Goal: Complete application form: Complete application form

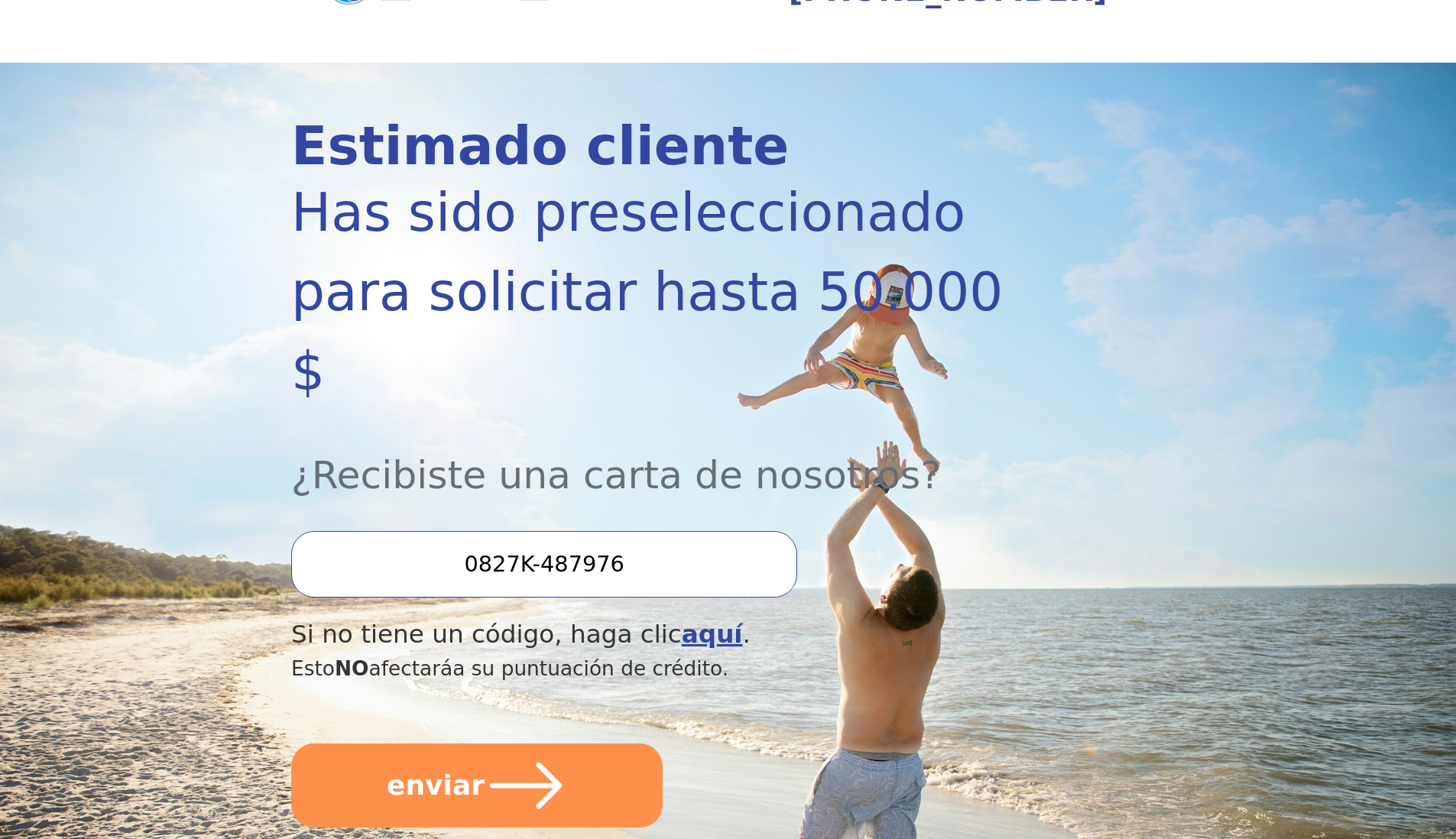
scroll to position [138, 0]
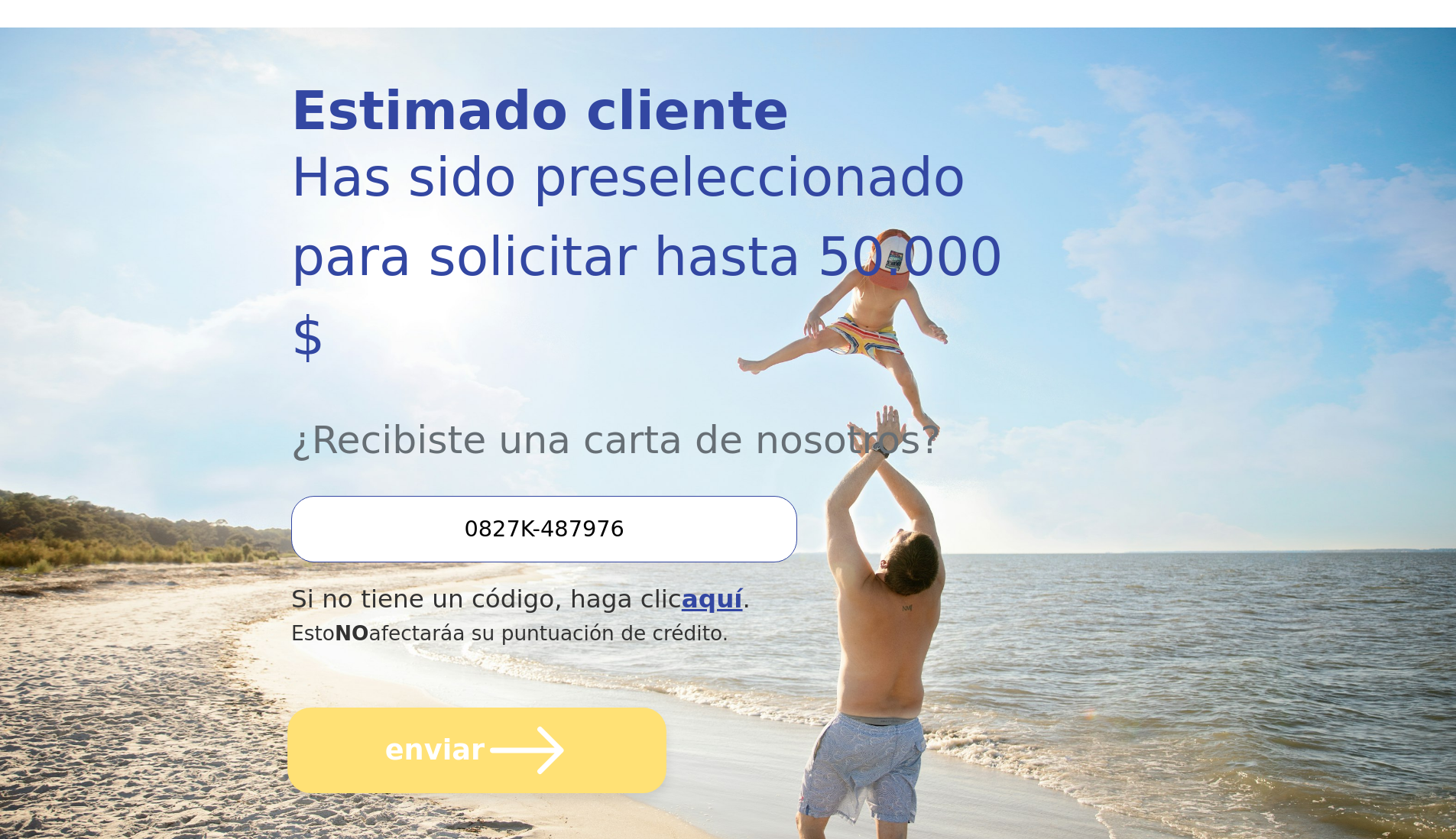
click at [522, 709] on icon "submit" at bounding box center [526, 750] width 84 height 84
click at [475, 708] on button "enviar" at bounding box center [476, 750] width 379 height 86
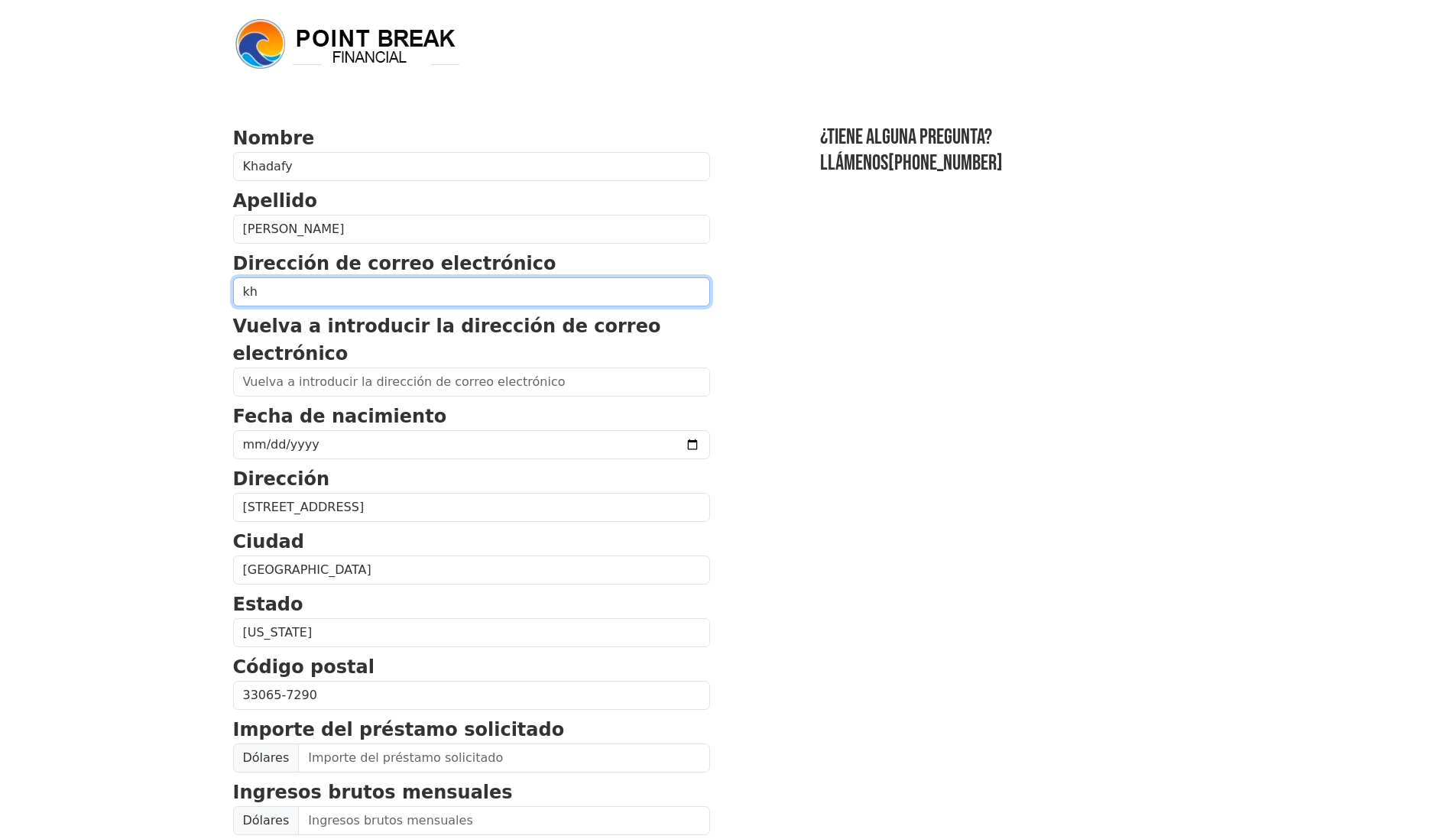
type input "k"
type input "l"
type input "khadafy_cp24@icloud.com"
click at [394, 400] on form "Nombre Khadafy Apellido Catalino Perez Dirección de correo electrónico khadafy_…" at bounding box center [471, 683] width 477 height 1118
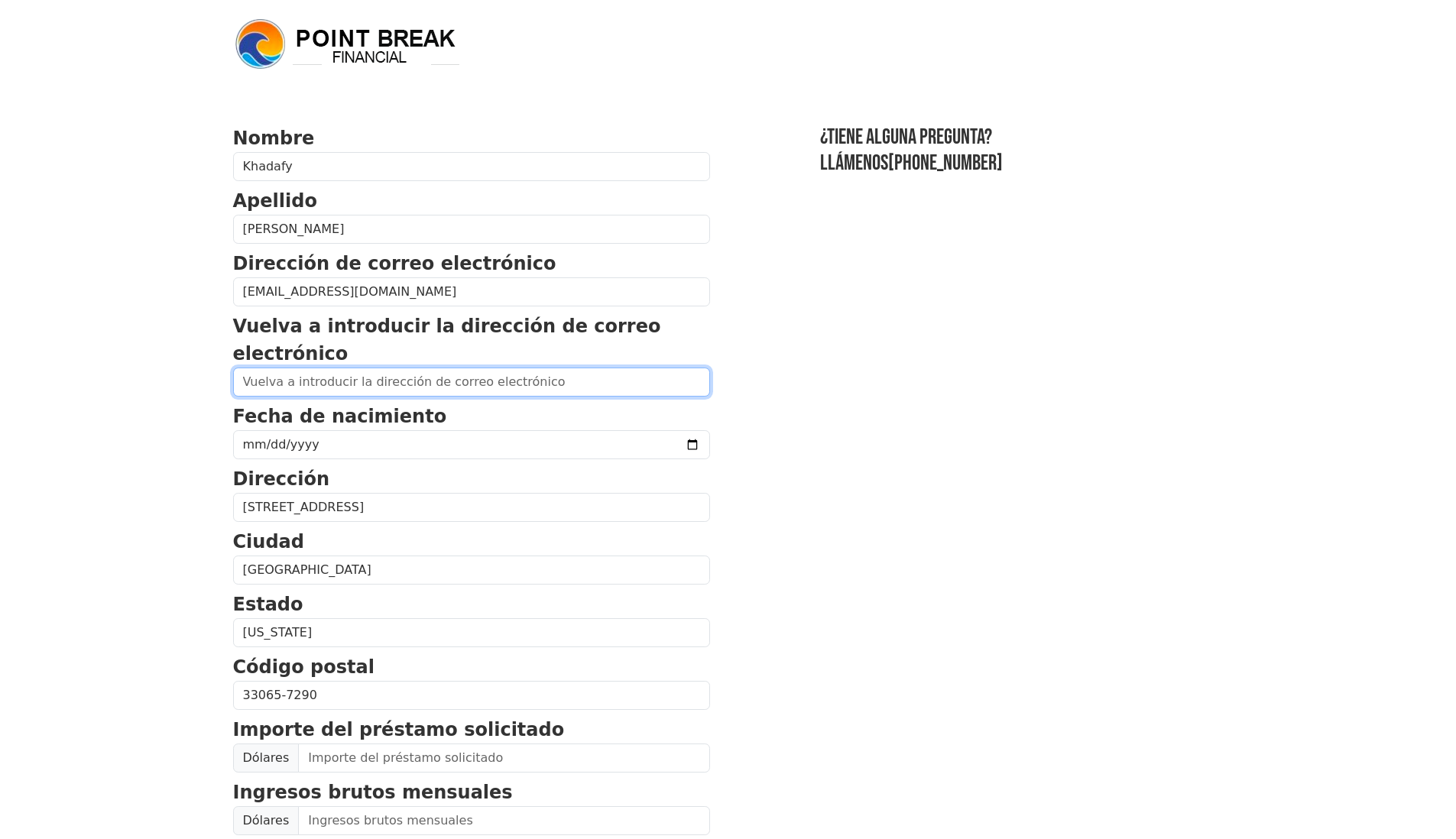
paste input "khadafy_cp24@icloud.com"
type input "khadafy_cp24@icloud.com"
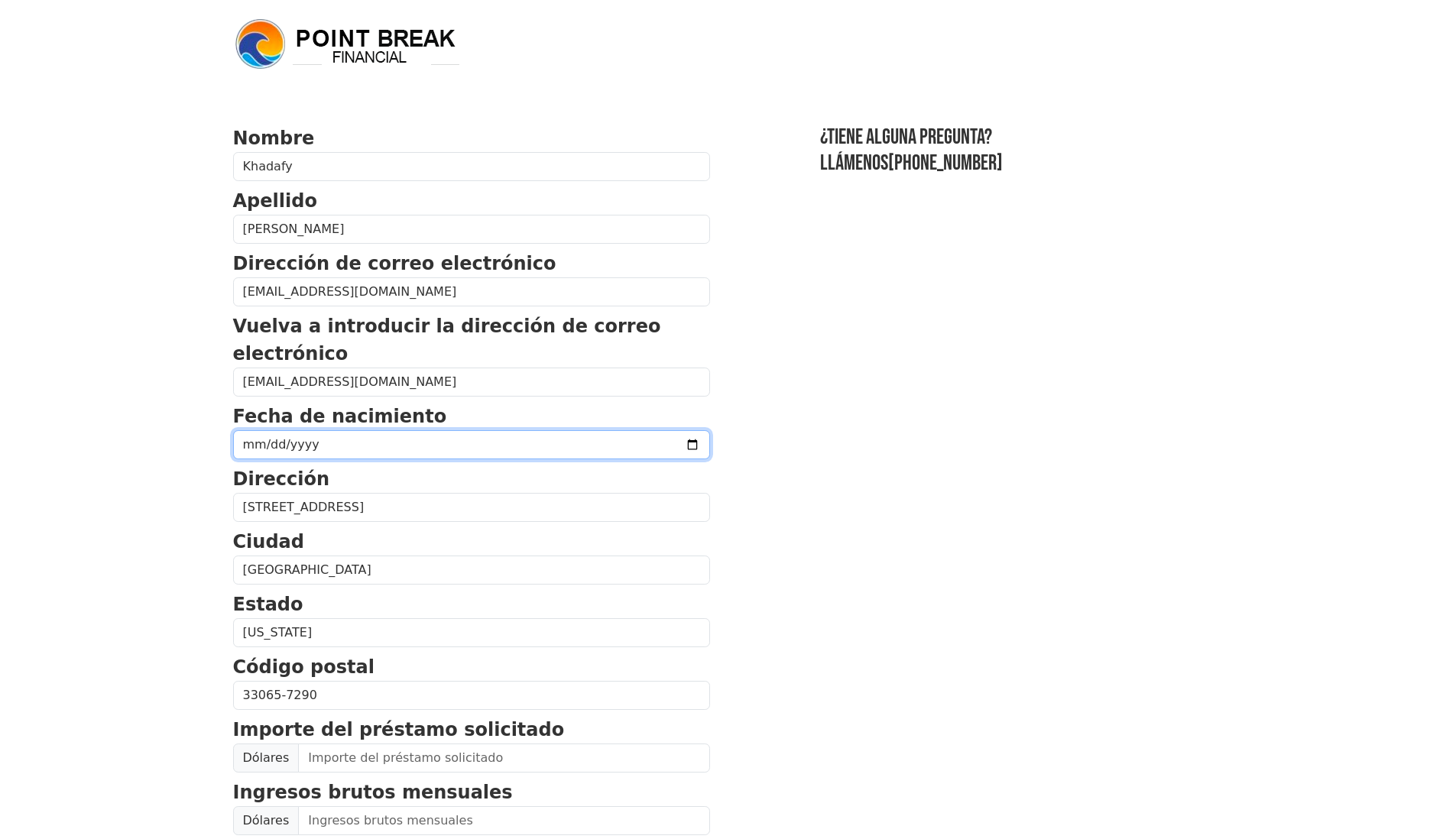
click at [270, 446] on input "date" at bounding box center [471, 444] width 477 height 29
click at [369, 447] on input "date" at bounding box center [471, 444] width 477 height 29
click at [374, 446] on input "date" at bounding box center [471, 444] width 477 height 29
click at [274, 440] on input "date" at bounding box center [471, 444] width 477 height 29
click at [271, 445] on input "date" at bounding box center [471, 444] width 477 height 29
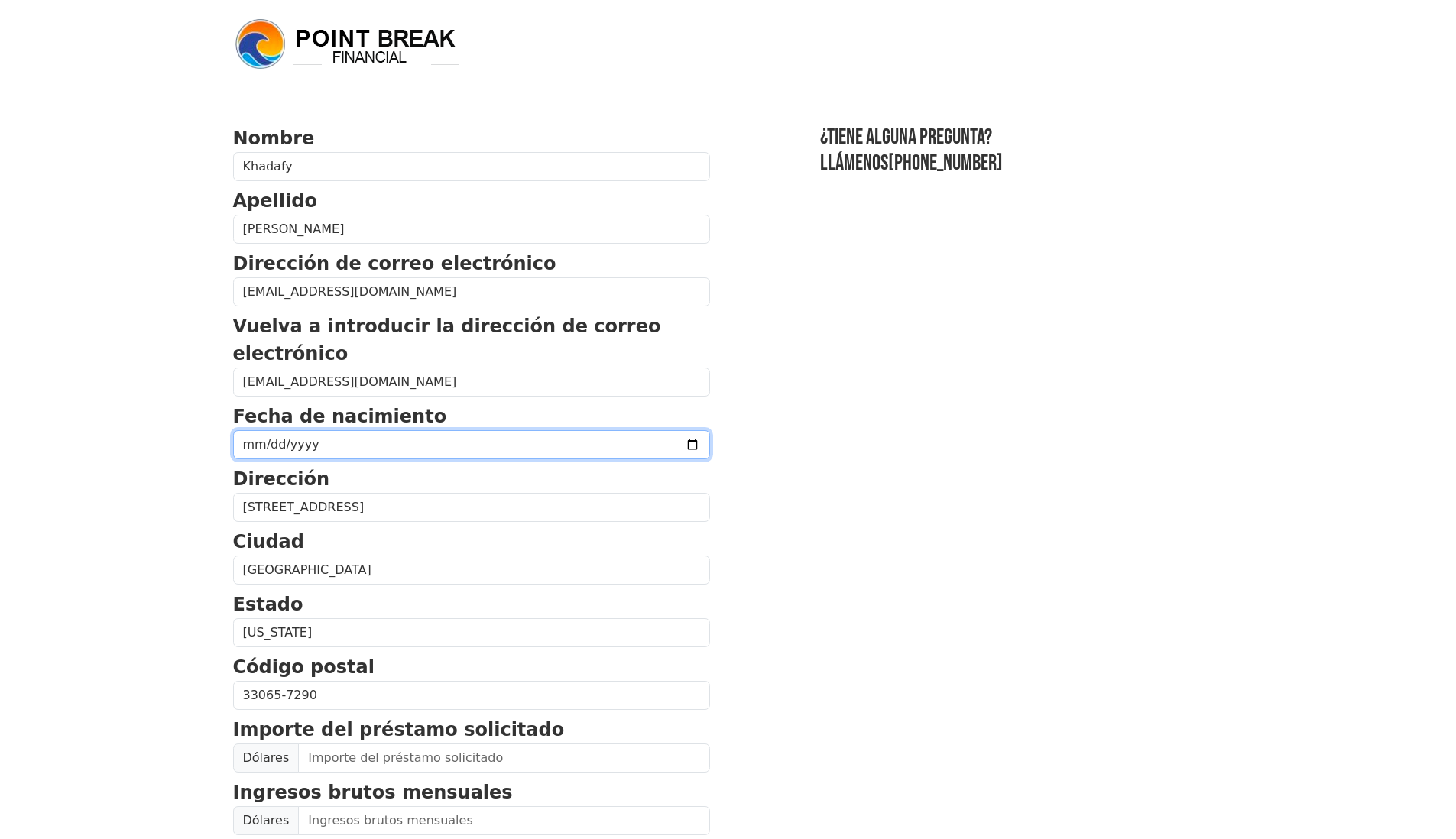
click at [294, 446] on input "date" at bounding box center [471, 444] width 477 height 29
type input "0020-06-24"
type input "[DATE]"
click at [451, 441] on input "[DATE]" at bounding box center [471, 444] width 477 height 29
click at [834, 531] on section "Nombre Khadafy Apellido Catalino Perez Dirección de correo electrónico khadafy_…" at bounding box center [728, 683] width 990 height 1118
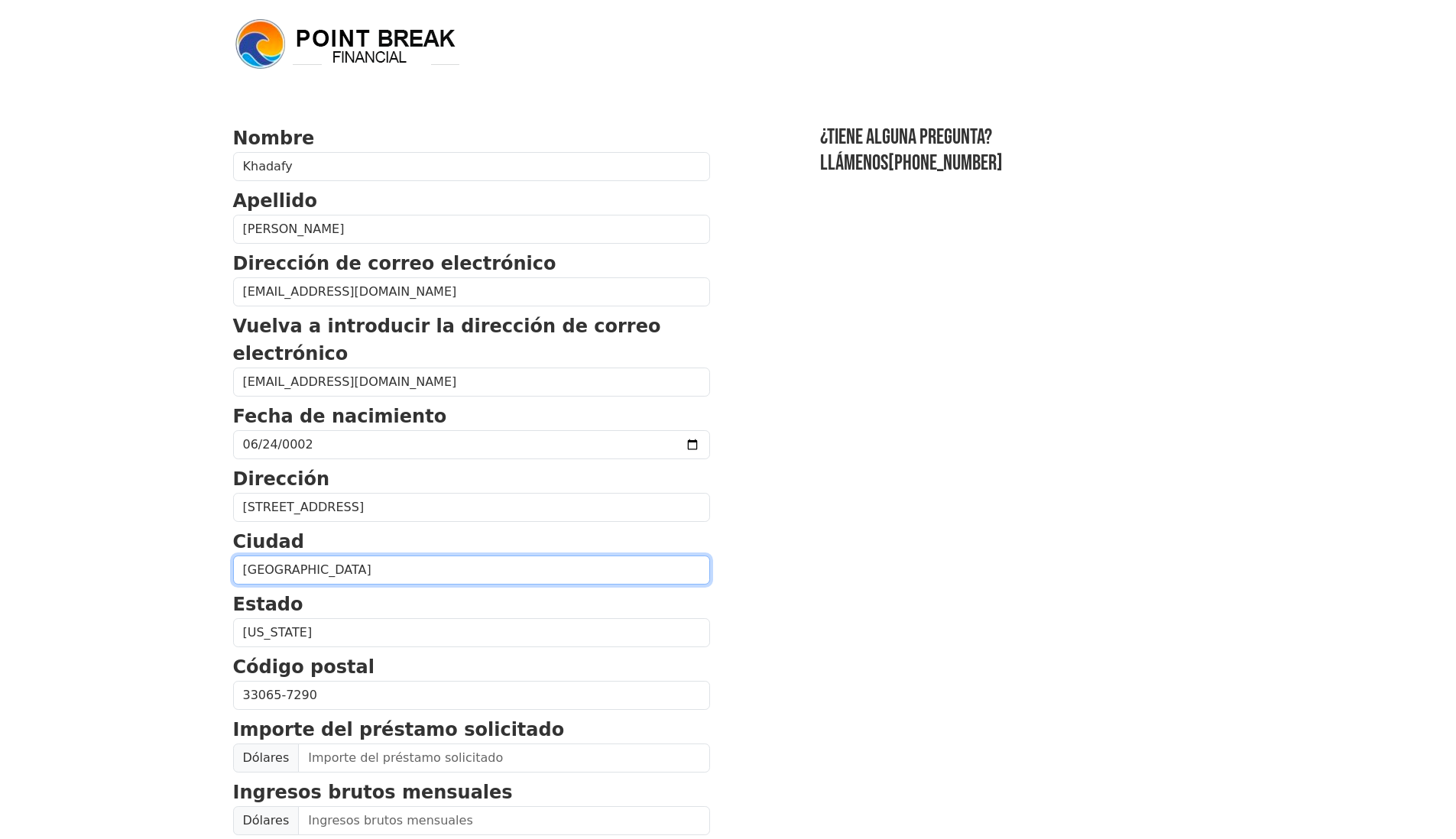
click at [353, 570] on input "[GEOGRAPHIC_DATA]" at bounding box center [471, 570] width 477 height 29
click at [380, 574] on input "Coral Springs" at bounding box center [471, 570] width 477 height 29
click at [383, 574] on input "Coral Springs" at bounding box center [471, 570] width 477 height 29
click at [384, 574] on input "Coral Springs" at bounding box center [471, 570] width 477 height 29
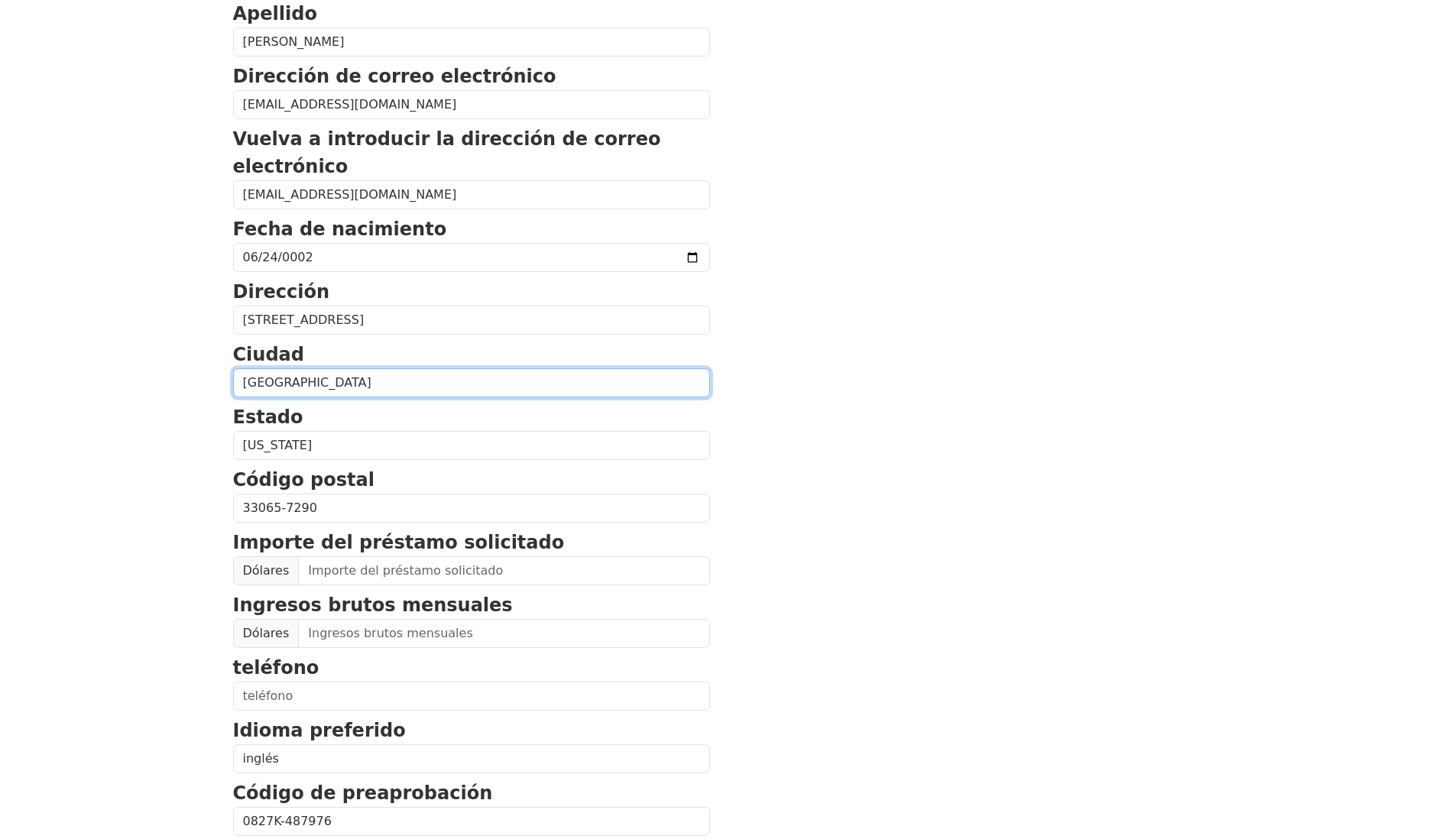
scroll to position [285, 0]
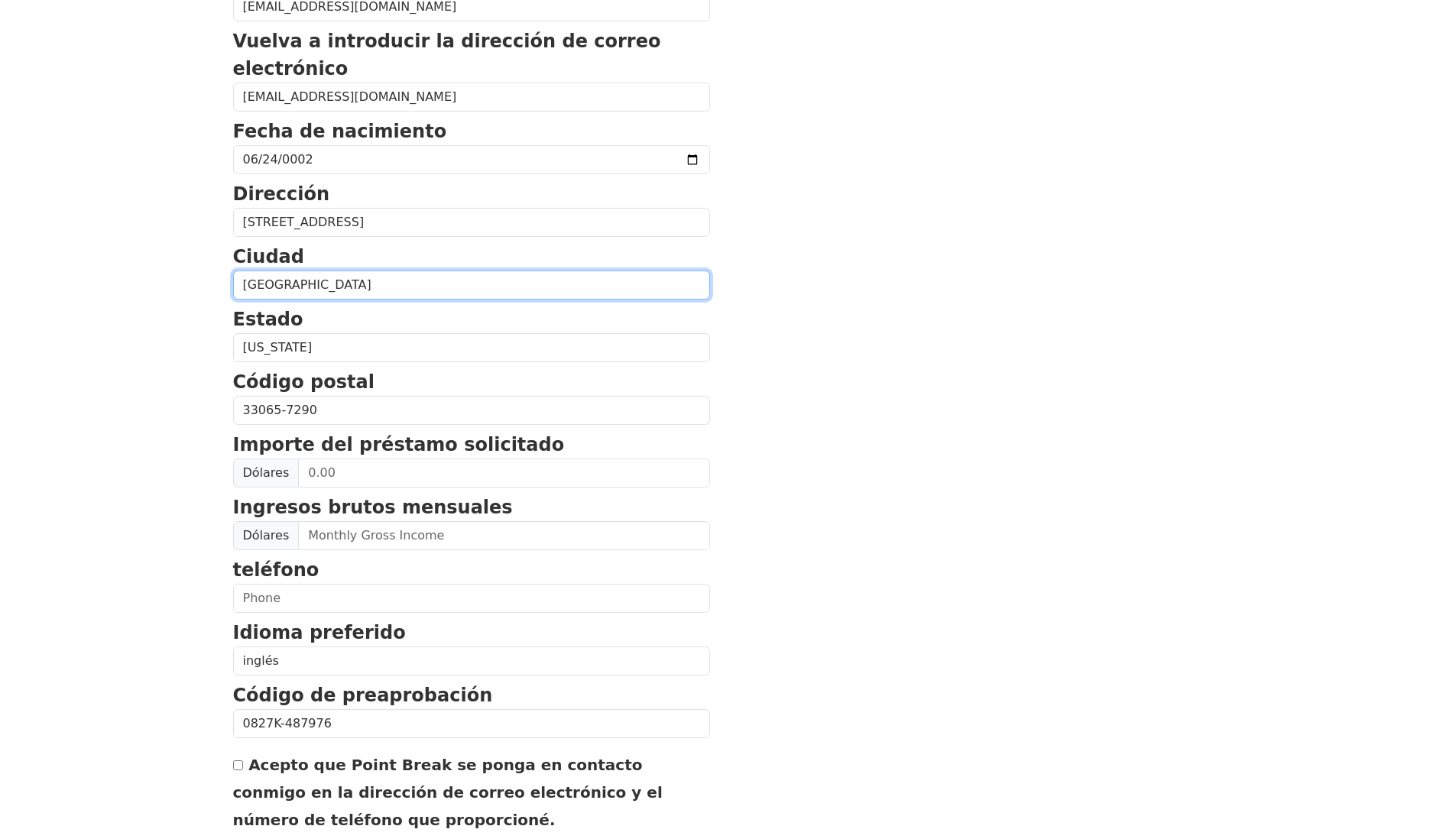
type input "Coral Springs"
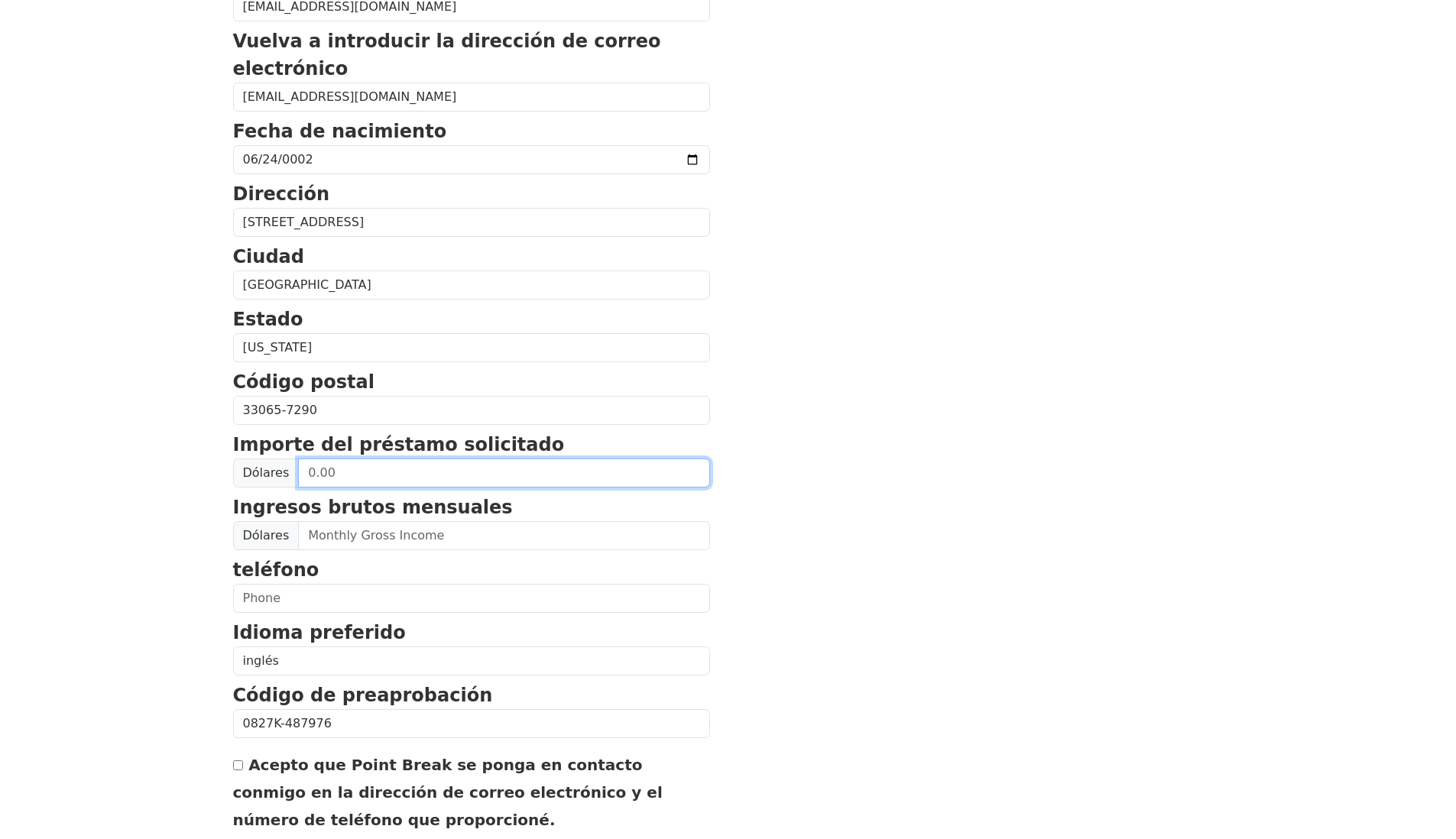
click at [332, 476] on input "text" at bounding box center [504, 472] width 412 height 29
drag, startPoint x: 351, startPoint y: 477, endPoint x: 249, endPoint y: 462, distance: 103.1
click at [249, 462] on div "Dólares 0.46" at bounding box center [471, 472] width 477 height 29
click at [338, 484] on input "4.60" at bounding box center [504, 472] width 412 height 29
drag, startPoint x: 350, startPoint y: 487, endPoint x: 297, endPoint y: 477, distance: 53.9
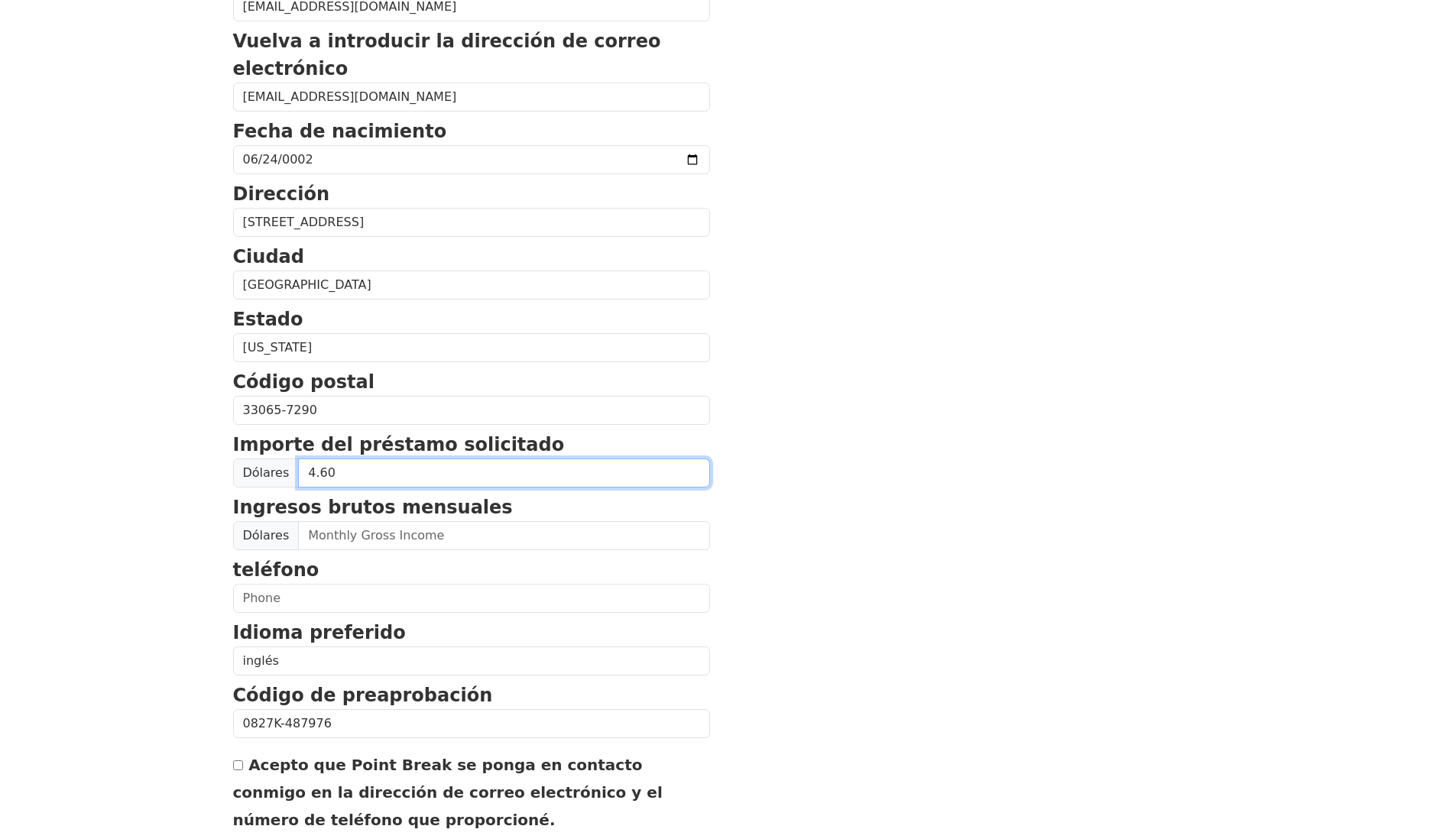
click at [298, 477] on input "4.60" at bounding box center [504, 472] width 412 height 29
type input "4.00"
drag, startPoint x: 361, startPoint y: 480, endPoint x: 292, endPoint y: 475, distance: 69.2
click at [292, 475] on div "Dólares 4.00" at bounding box center [471, 472] width 477 height 29
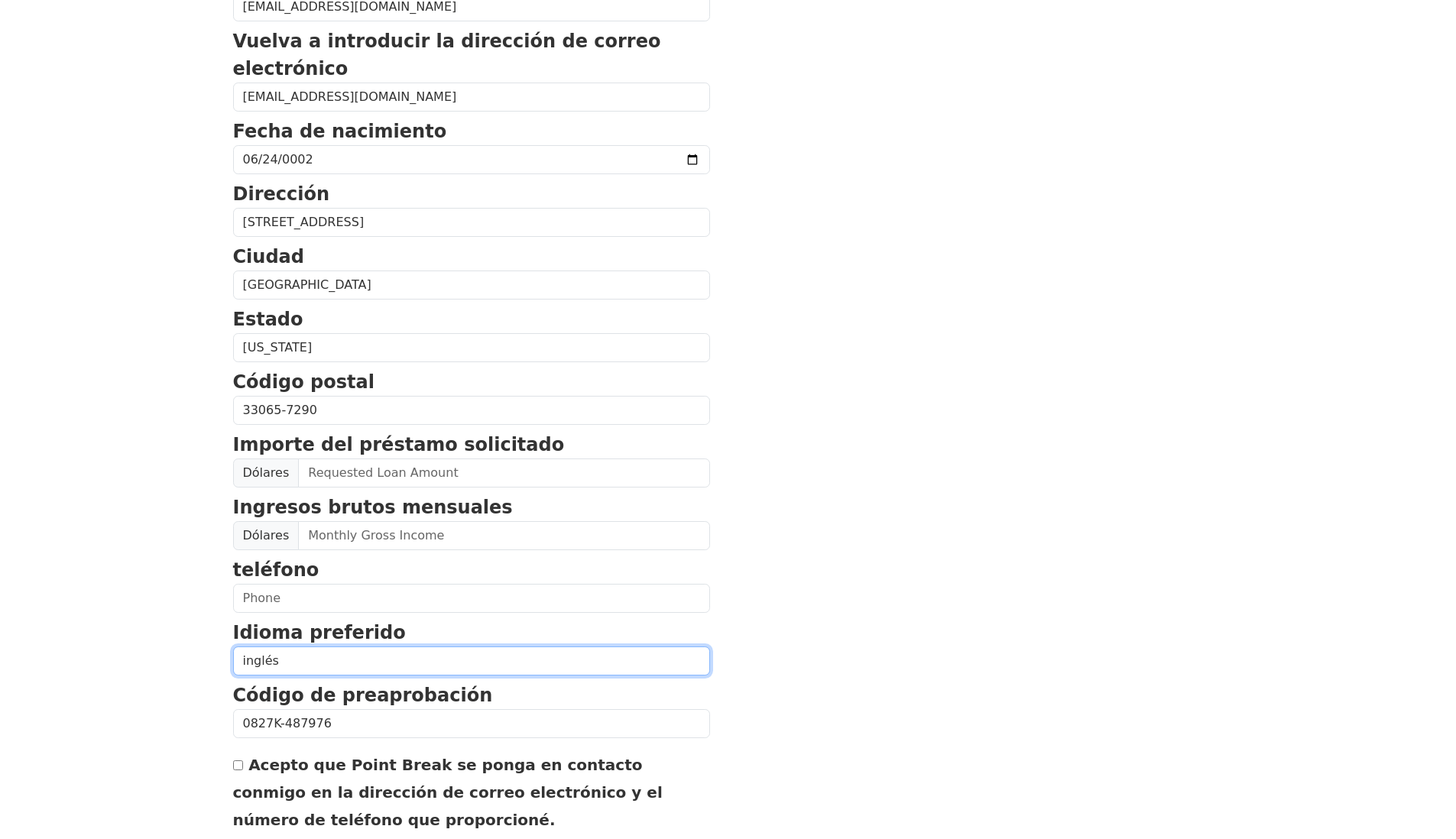
select select "Spanish"
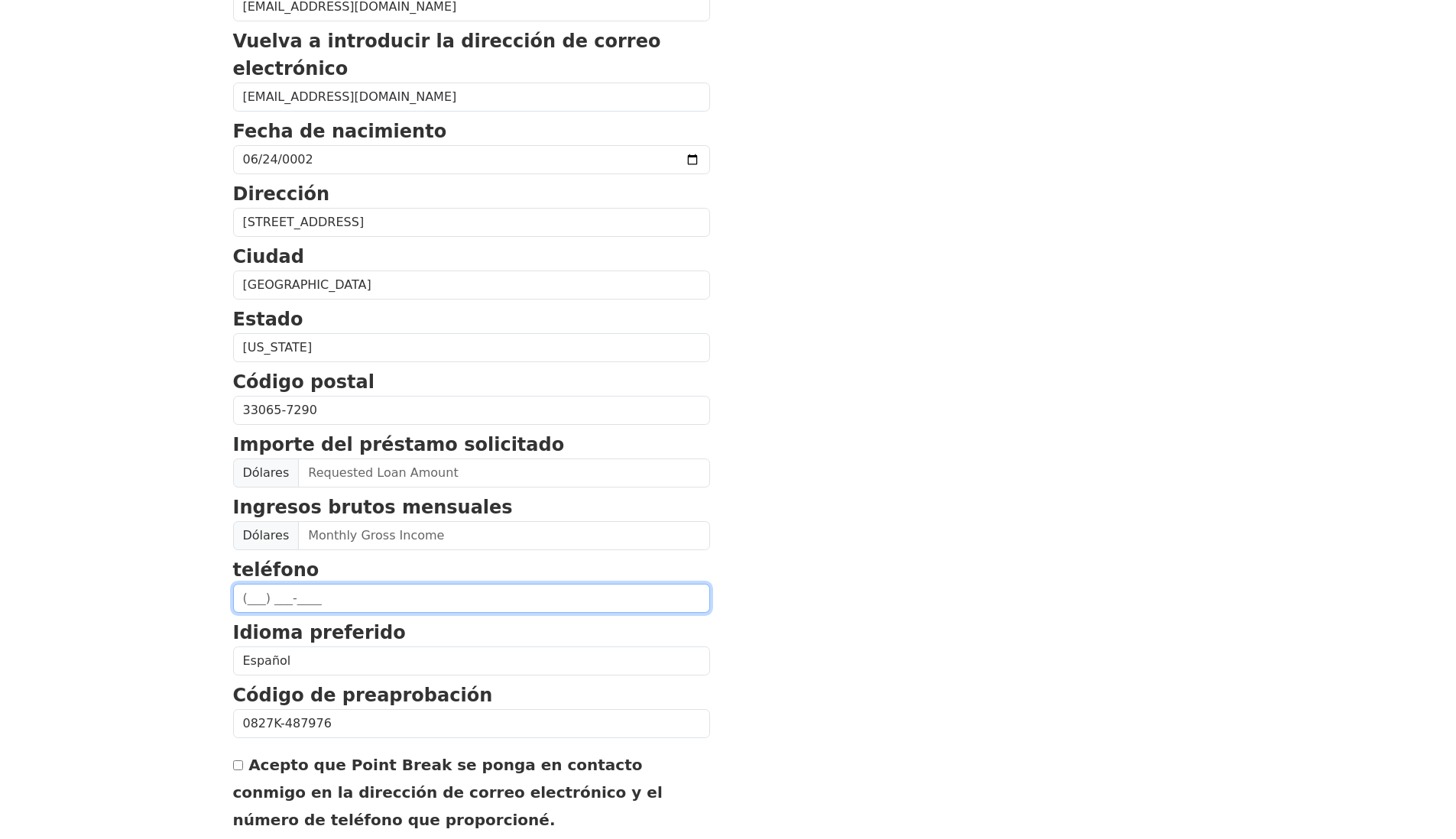
scroll to position [0, 0]
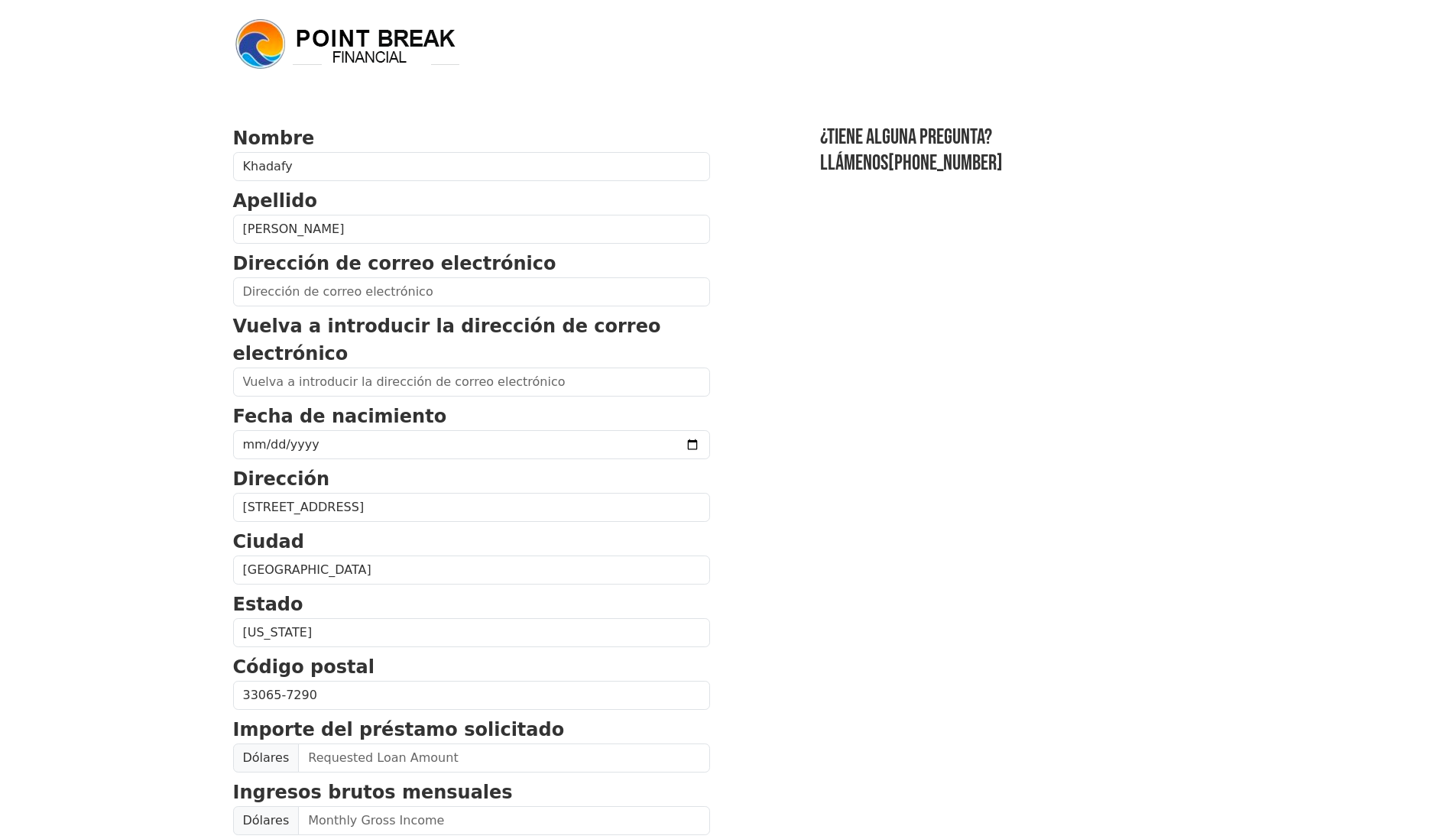
scroll to position [459, 0]
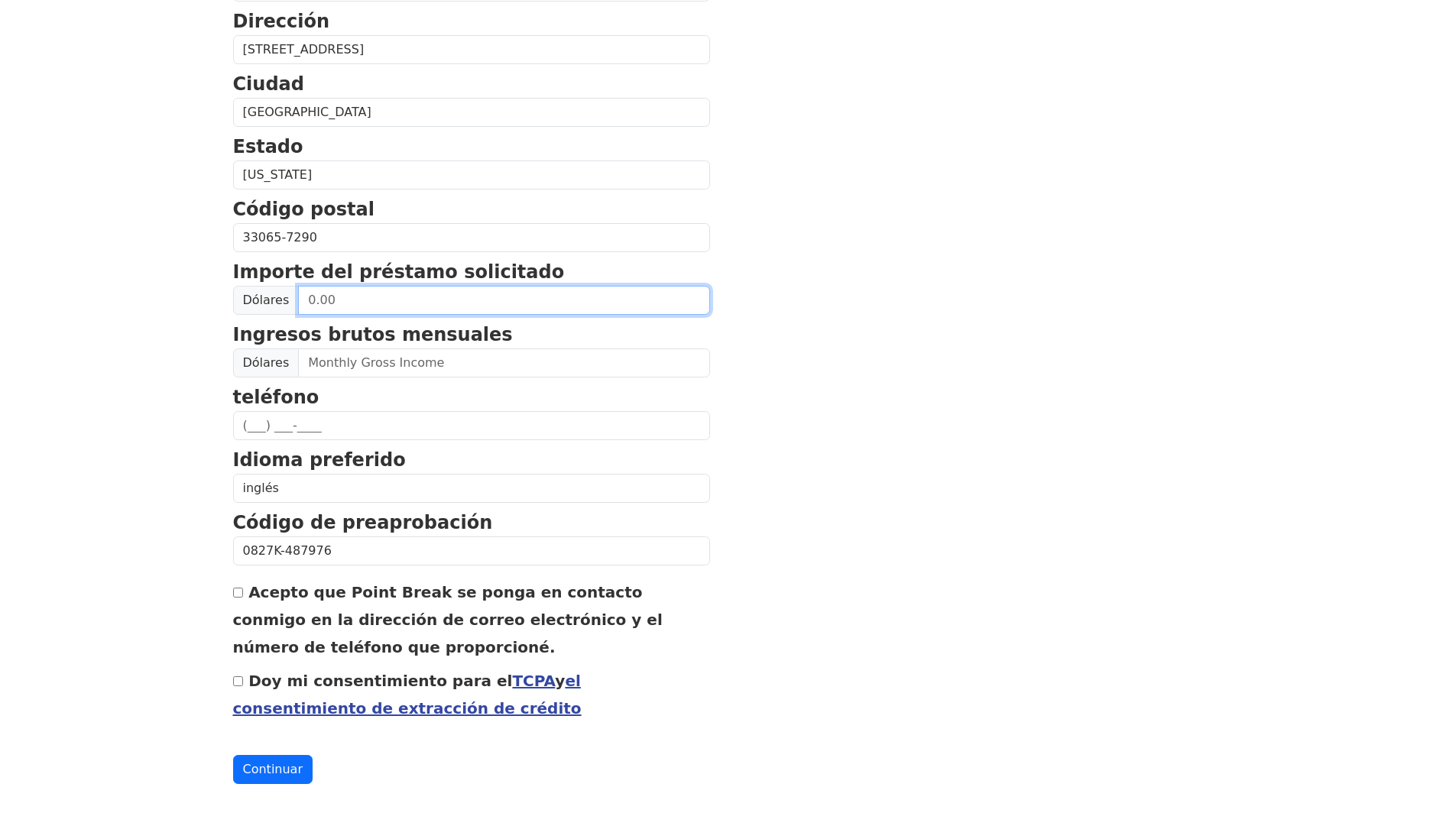
click at [328, 294] on input "text" at bounding box center [504, 300] width 412 height 29
type input "0.33"
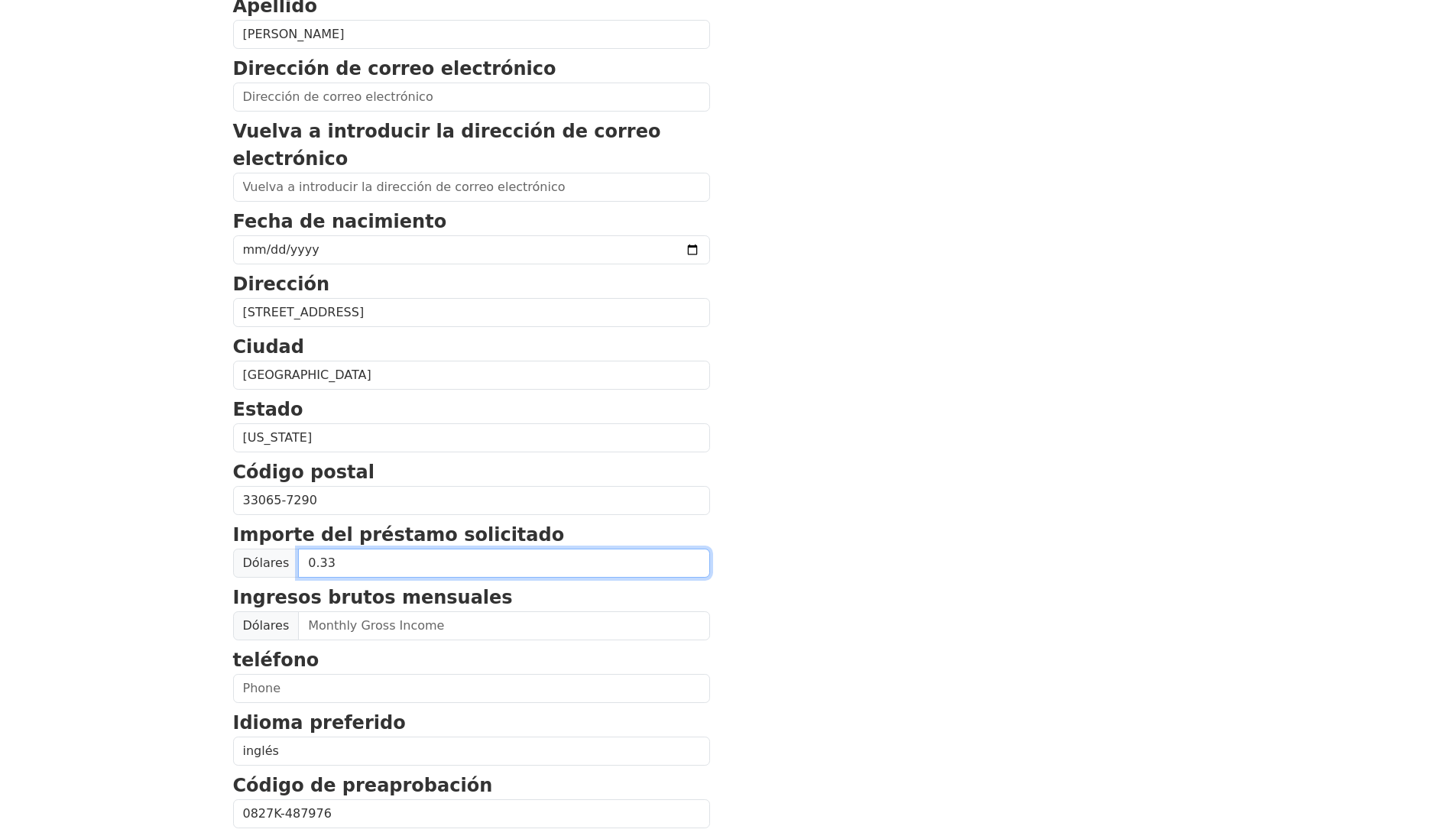
scroll to position [0, 0]
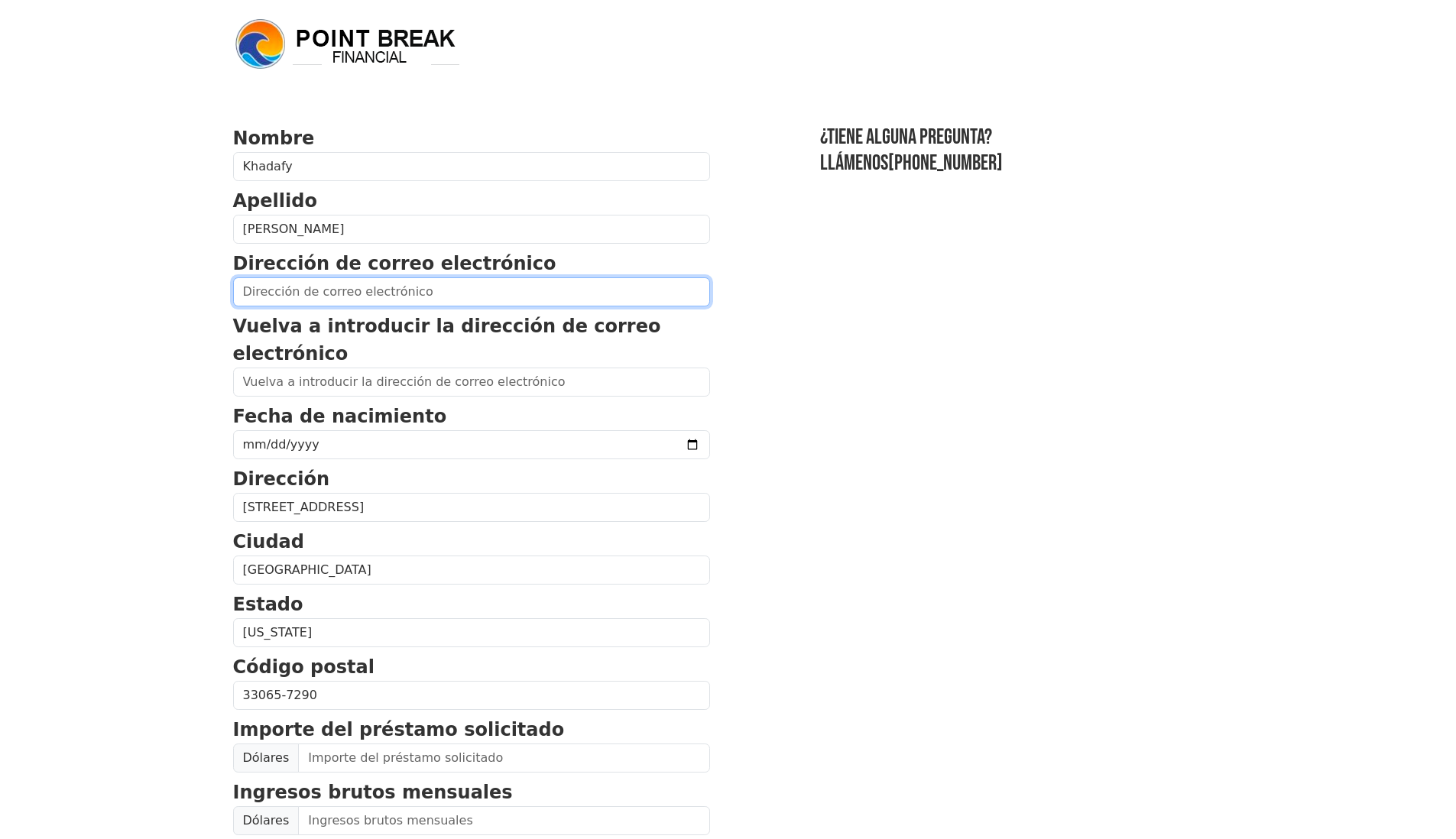
scroll to position [459, 0]
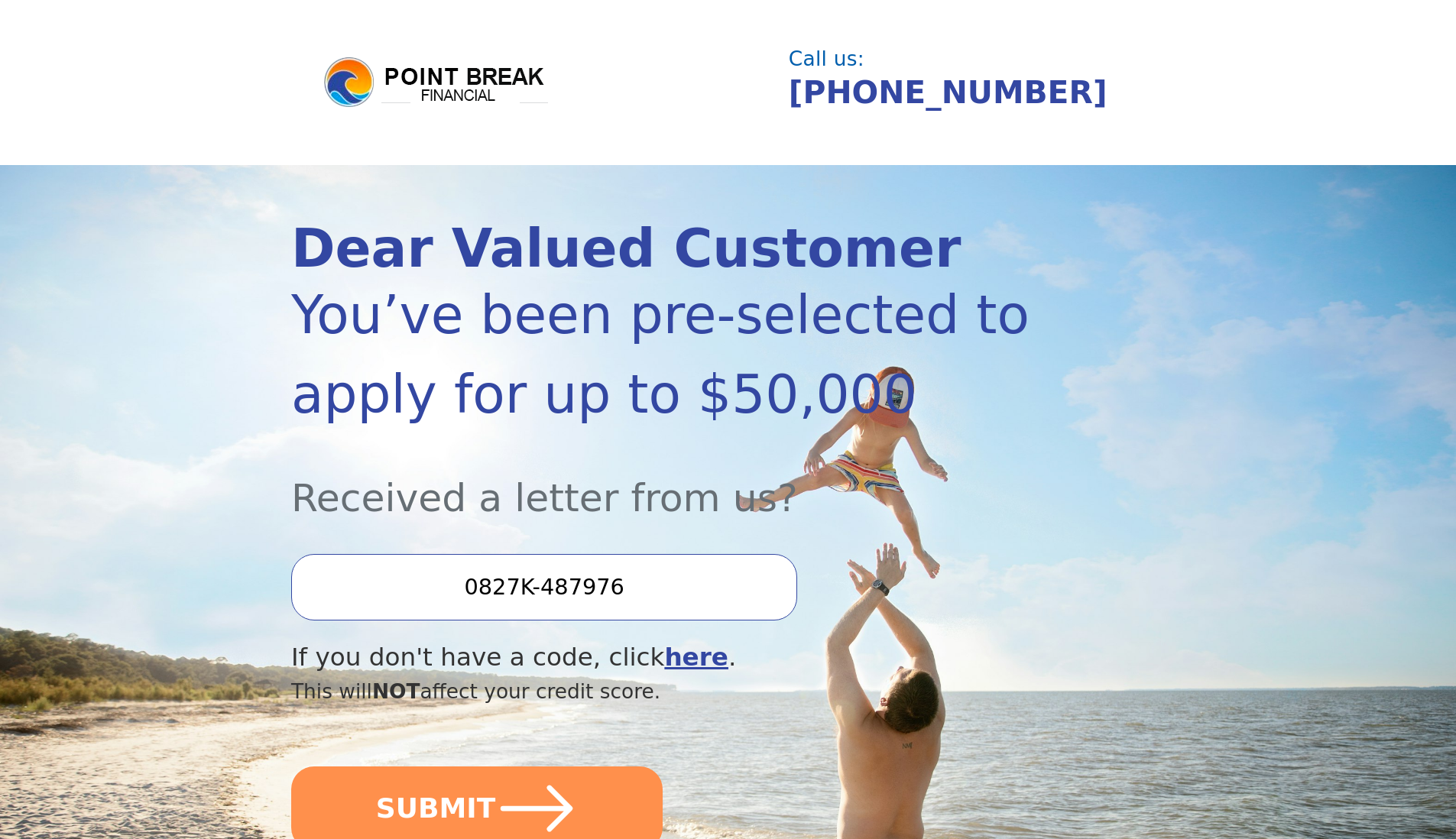
scroll to position [246, 0]
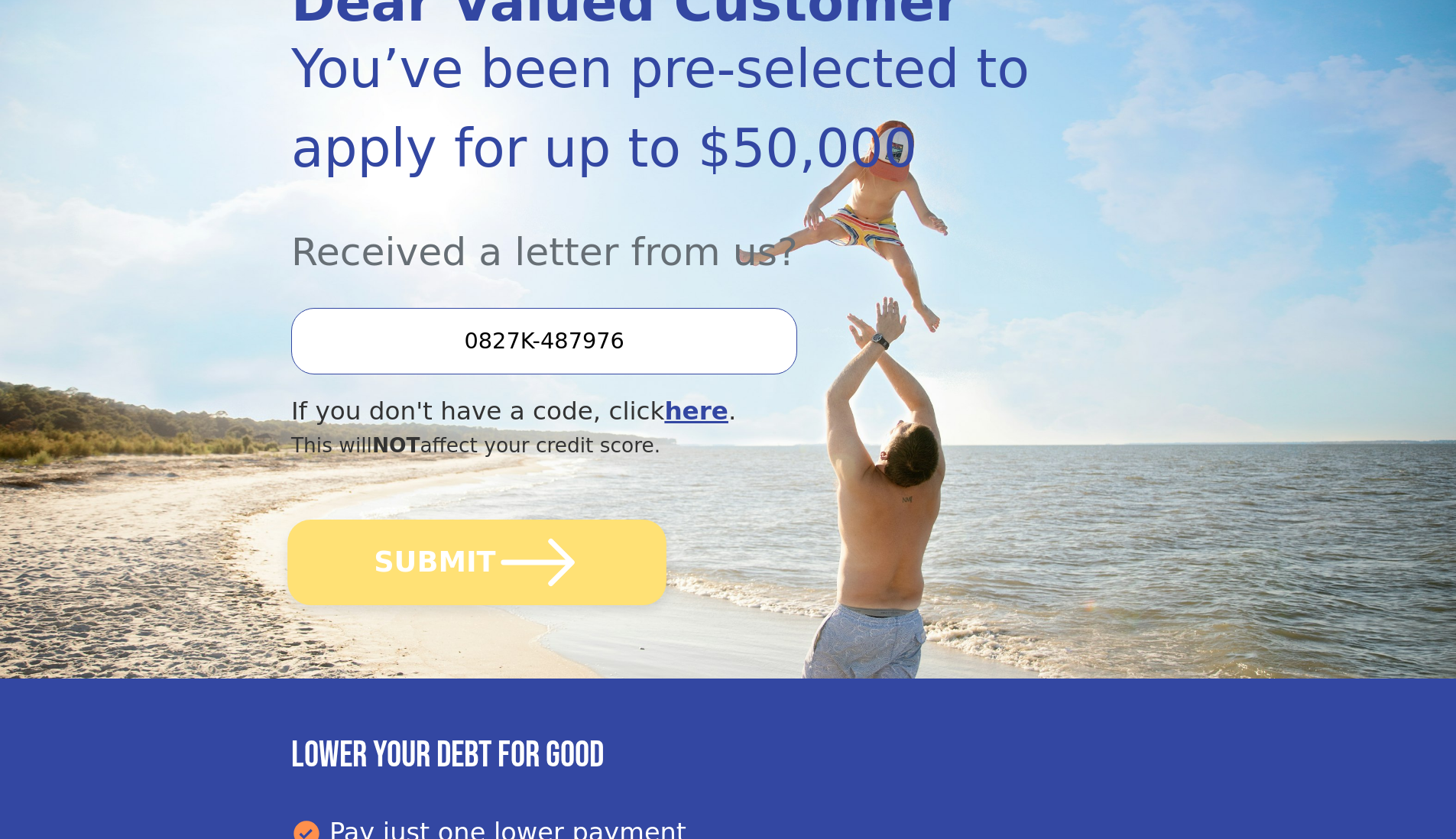
click at [457, 569] on button "SUBMIT" at bounding box center [476, 562] width 379 height 86
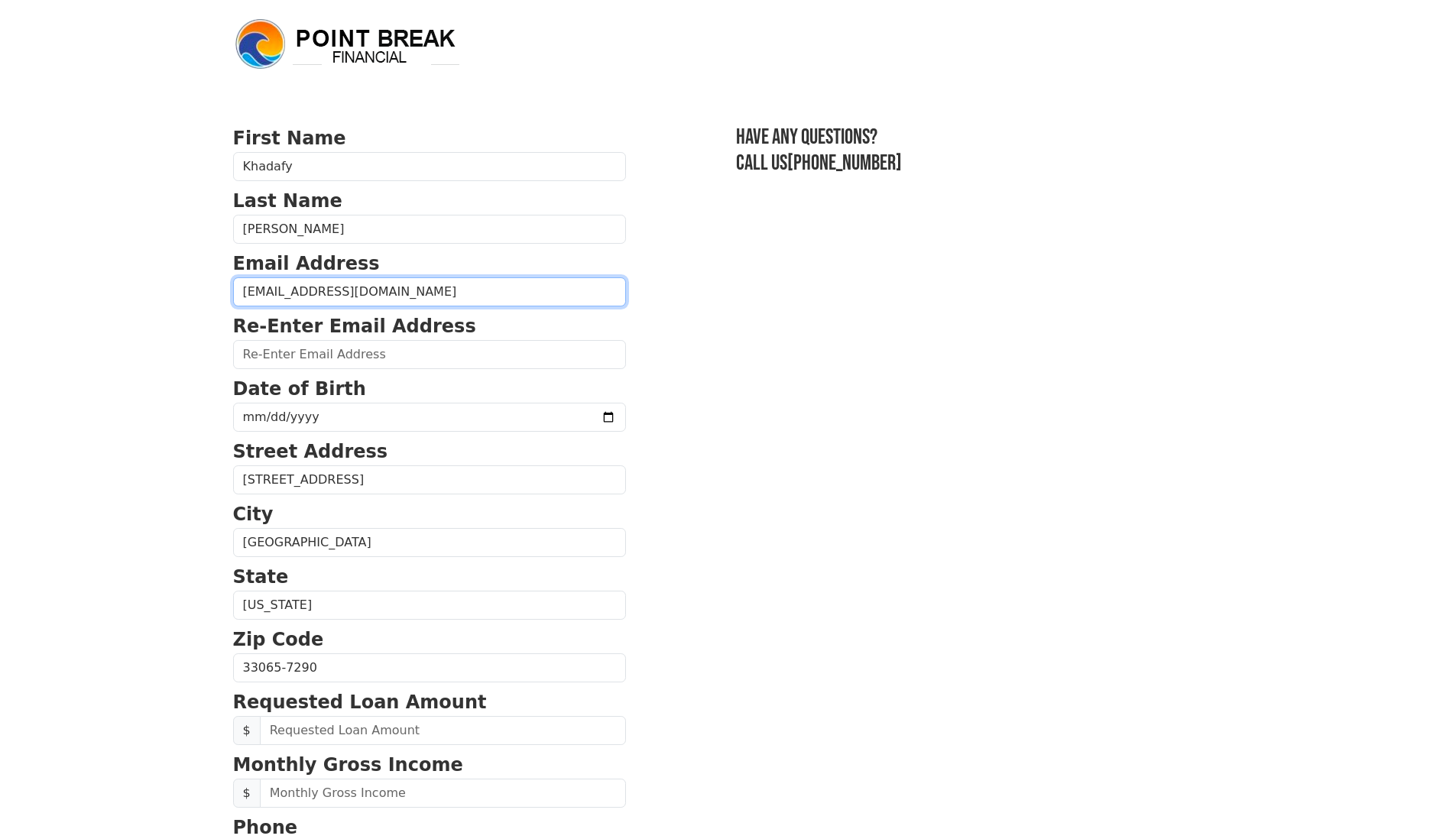
type input "C"
type input "Z"
type input "C"
type input "[EMAIL_ADDRESS][DOMAIN_NAME]"
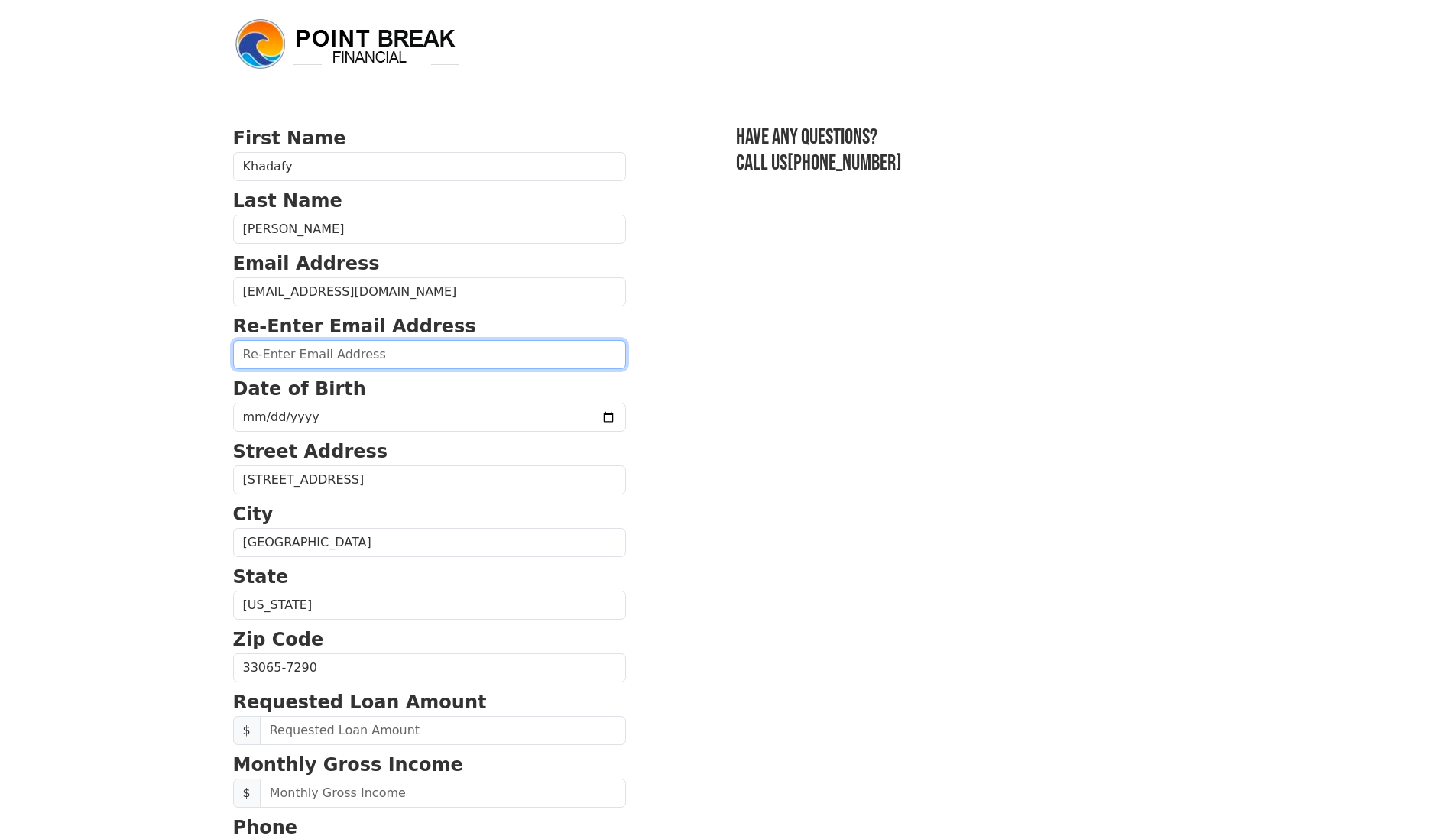
paste input "[EMAIL_ADDRESS][DOMAIN_NAME]"
type input "[EMAIL_ADDRESS][DOMAIN_NAME]"
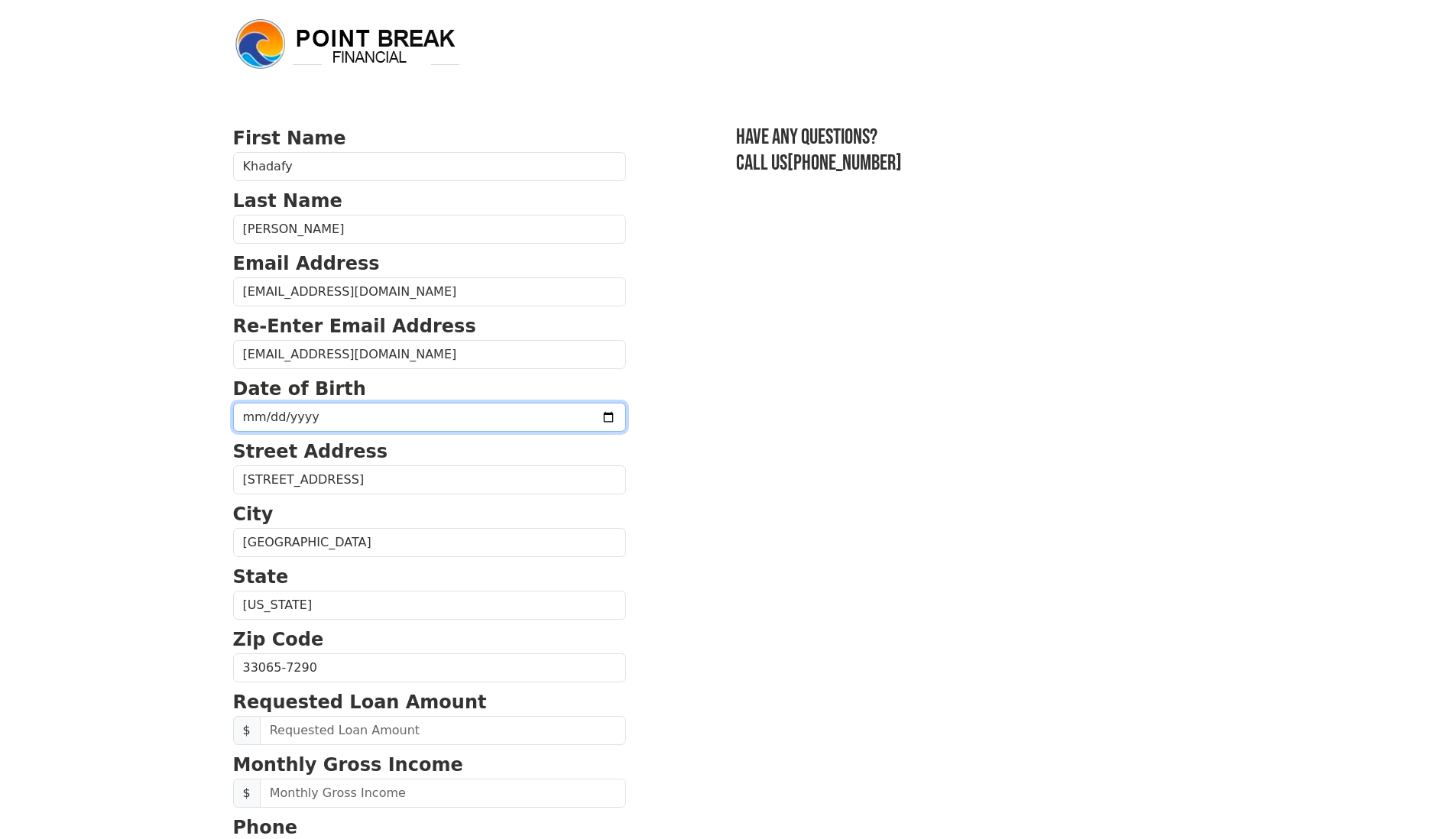
type input "[PHONE_NUMBER]"
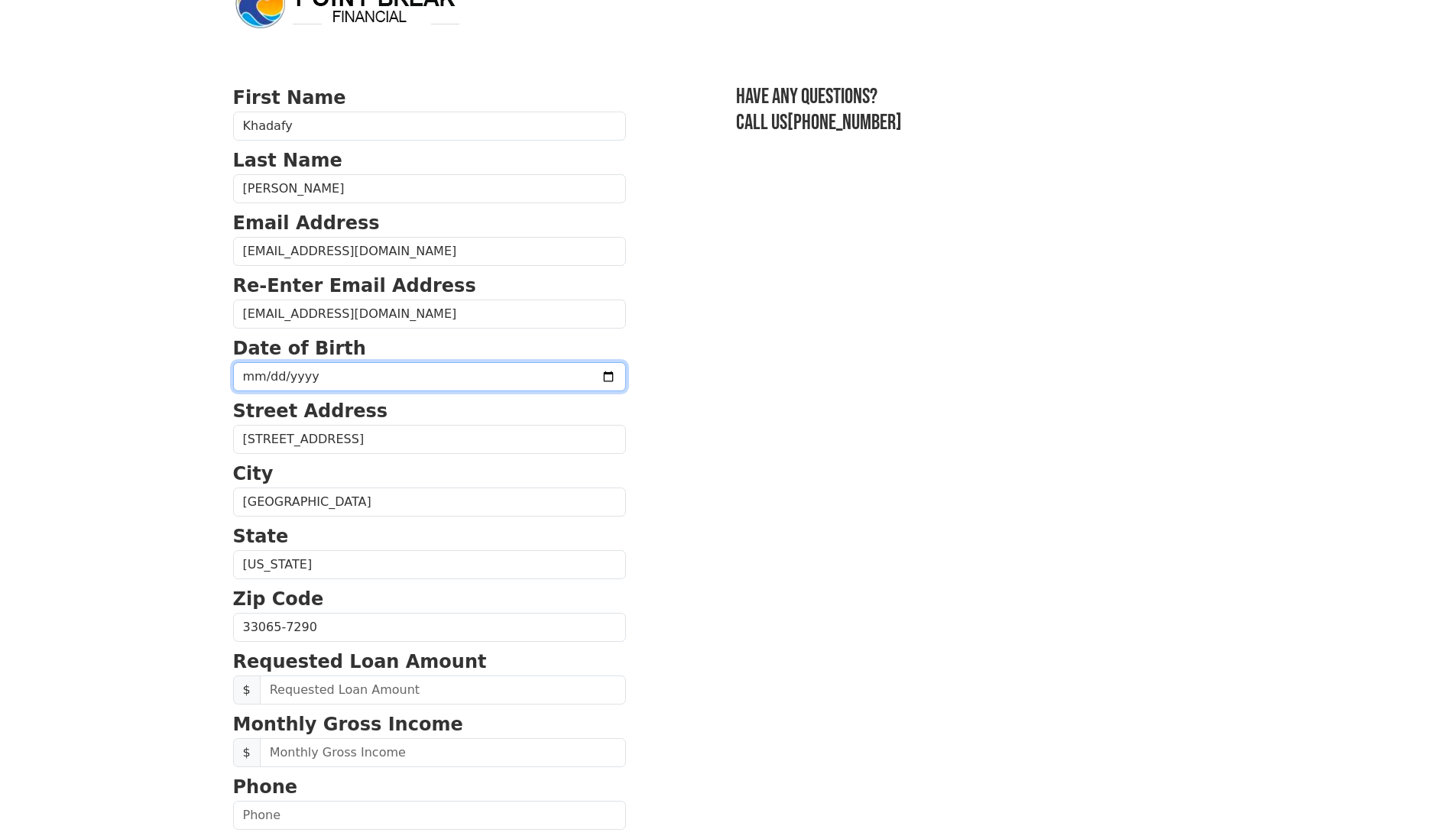
scroll to position [151, 0]
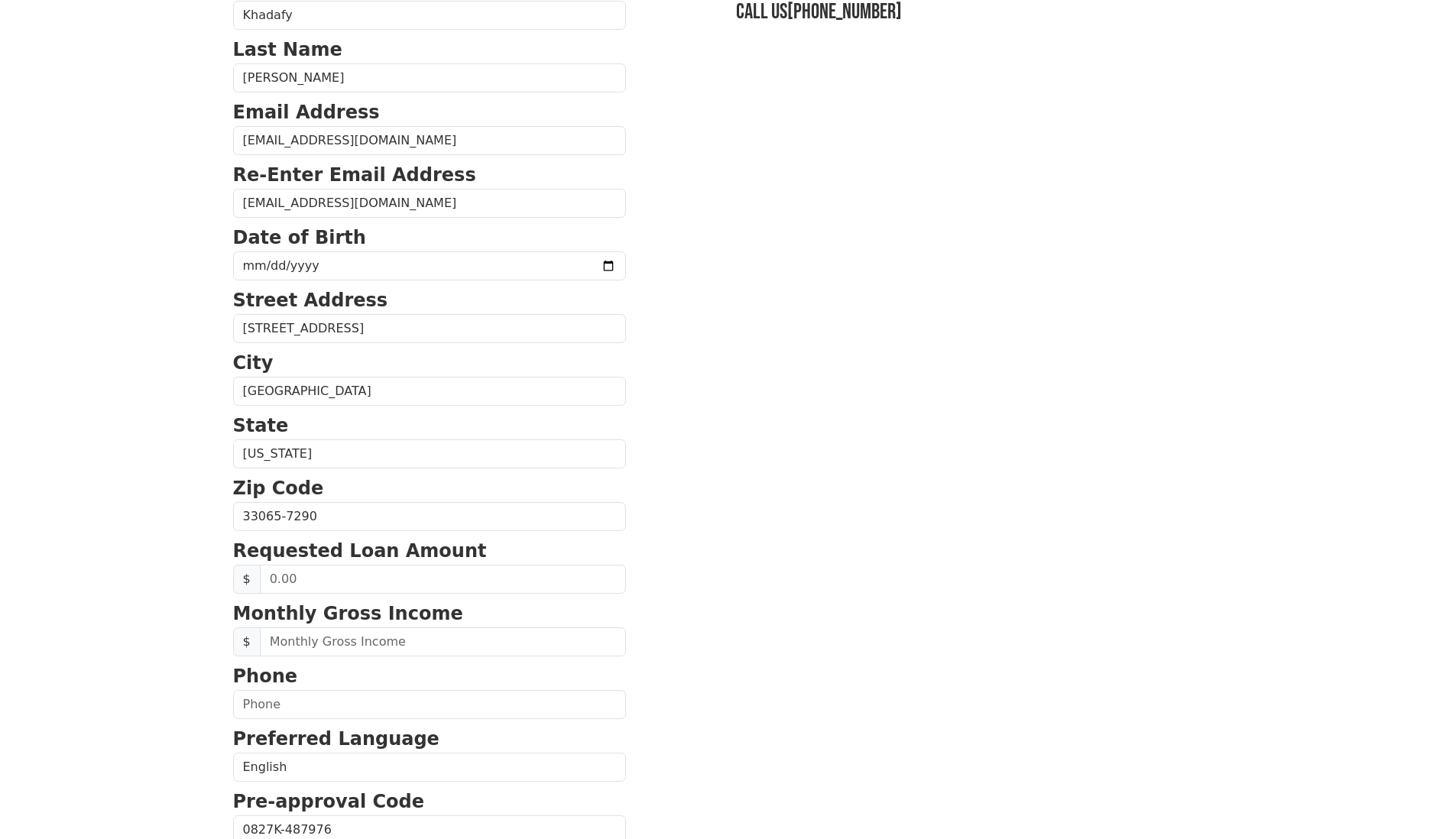
type input "[DATE]"
click at [353, 586] on input "text" at bounding box center [442, 579] width 366 height 29
drag, startPoint x: 266, startPoint y: 579, endPoint x: 300, endPoint y: 578, distance: 34.0
click at [300, 578] on input "text" at bounding box center [442, 579] width 366 height 29
type input "4,600.00"
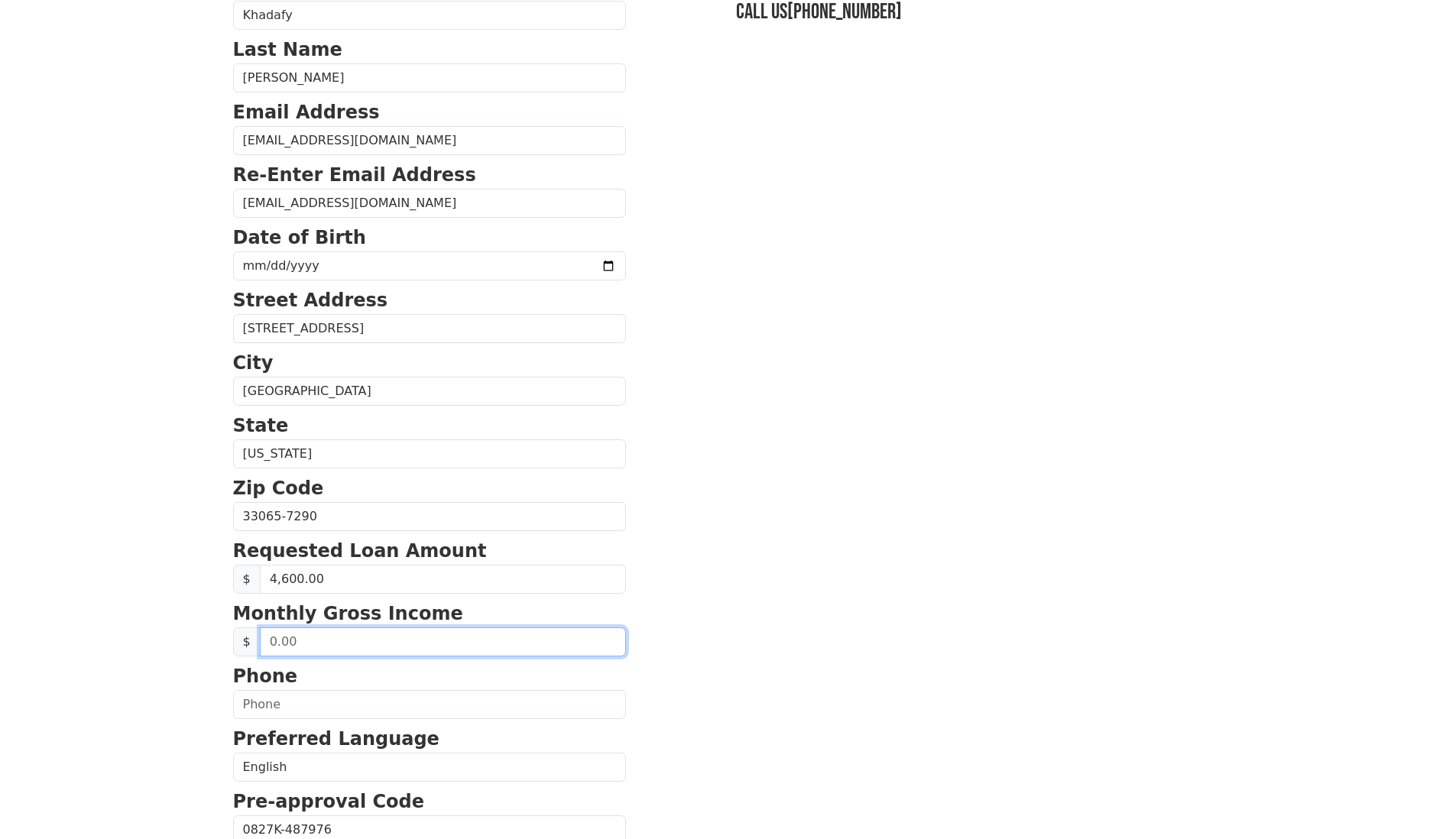
click at [384, 654] on input "text" at bounding box center [442, 642] width 366 height 29
drag, startPoint x: 266, startPoint y: 645, endPoint x: 340, endPoint y: 641, distance: 74.1
click at [340, 641] on input "text" at bounding box center [442, 642] width 366 height 29
type input "2,000.00"
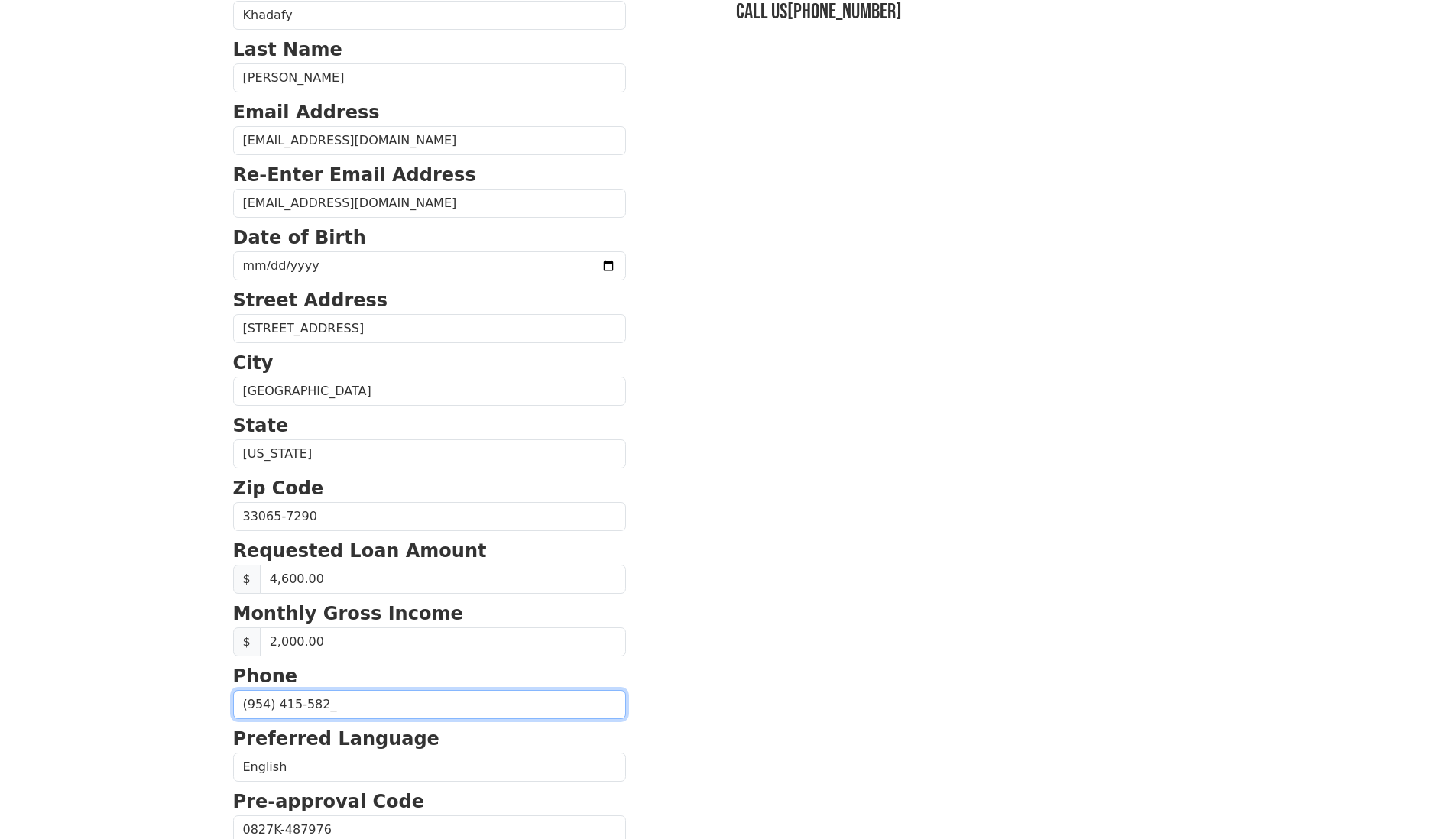
type input "(954) 415-5829"
click at [650, 790] on section "First Name Khadafy Last Name Catalino Perez Email Address khadafy_cp24@icloud.c…" at bounding box center [728, 518] width 990 height 1089
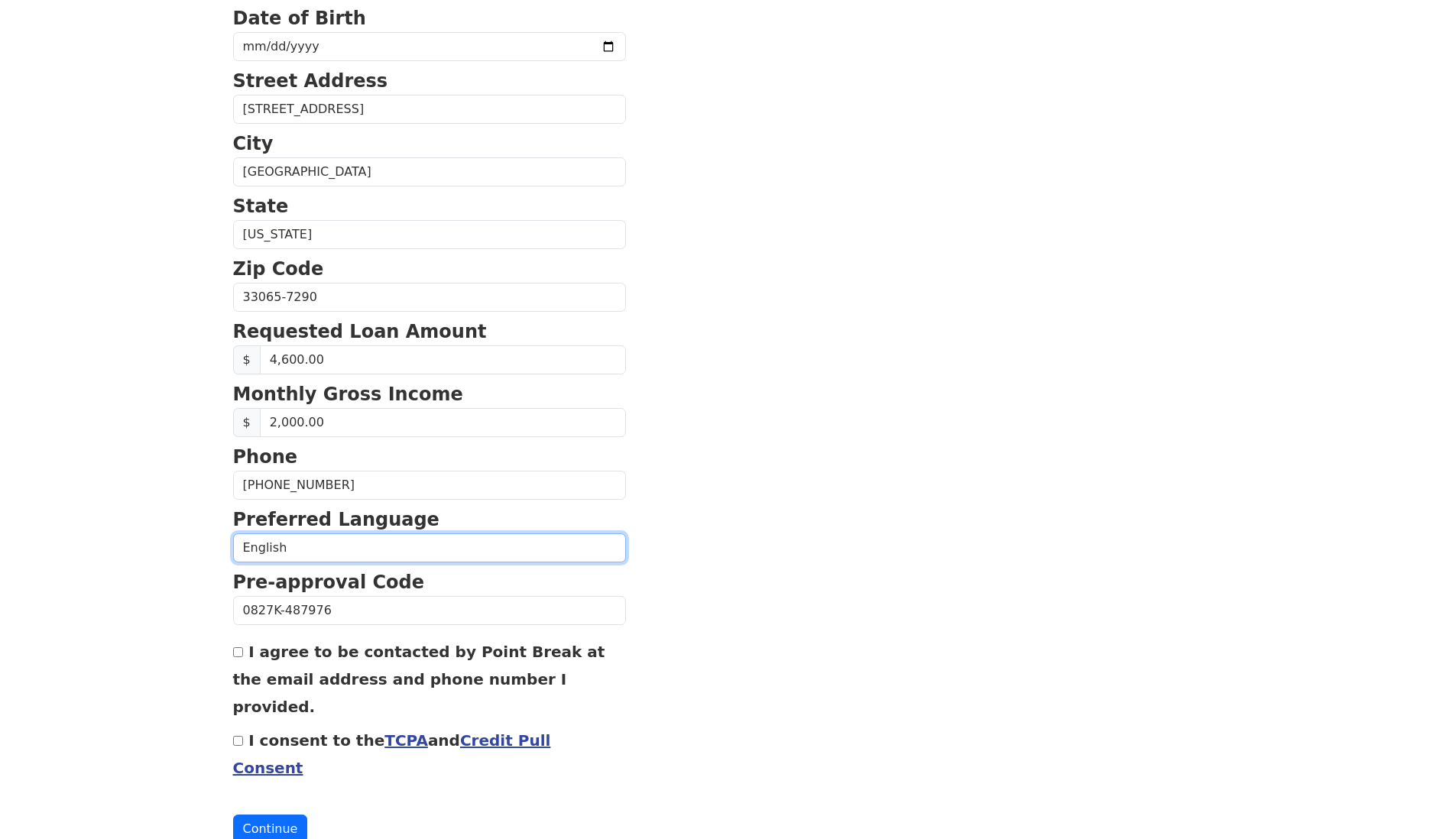
select select "Spanish"
click at [238, 651] on input "I agree to be contacted by Point Break at the email address and phone number I …" at bounding box center [238, 652] width 10 height 10
checkbox input "true"
click at [238, 736] on input "I consent to the TCPA and Credit Pull Consent" at bounding box center [238, 741] width 10 height 10
checkbox input "true"
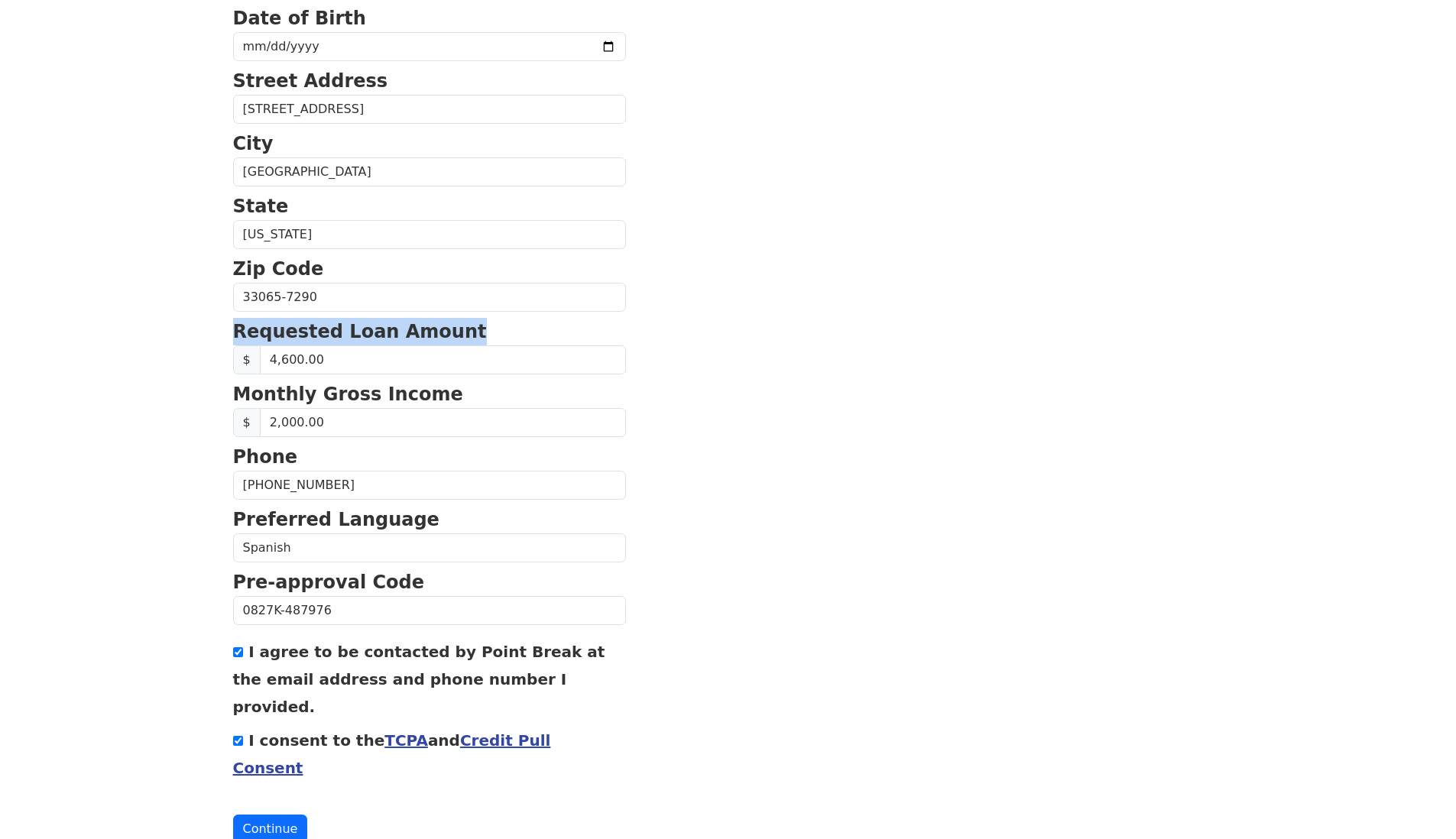
drag, startPoint x: 226, startPoint y: 334, endPoint x: 452, endPoint y: 336, distance: 226.0
click at [452, 336] on div "First Name Khadafy Last Name Catalino Perez Email Address khadafy_cp24@icloud.c…" at bounding box center [728, 264] width 1009 height 1269
click at [228, 381] on div "First Name Khadafy Last Name Catalino Perez Email Address khadafy_cp24@icloud.c…" at bounding box center [728, 264] width 1009 height 1269
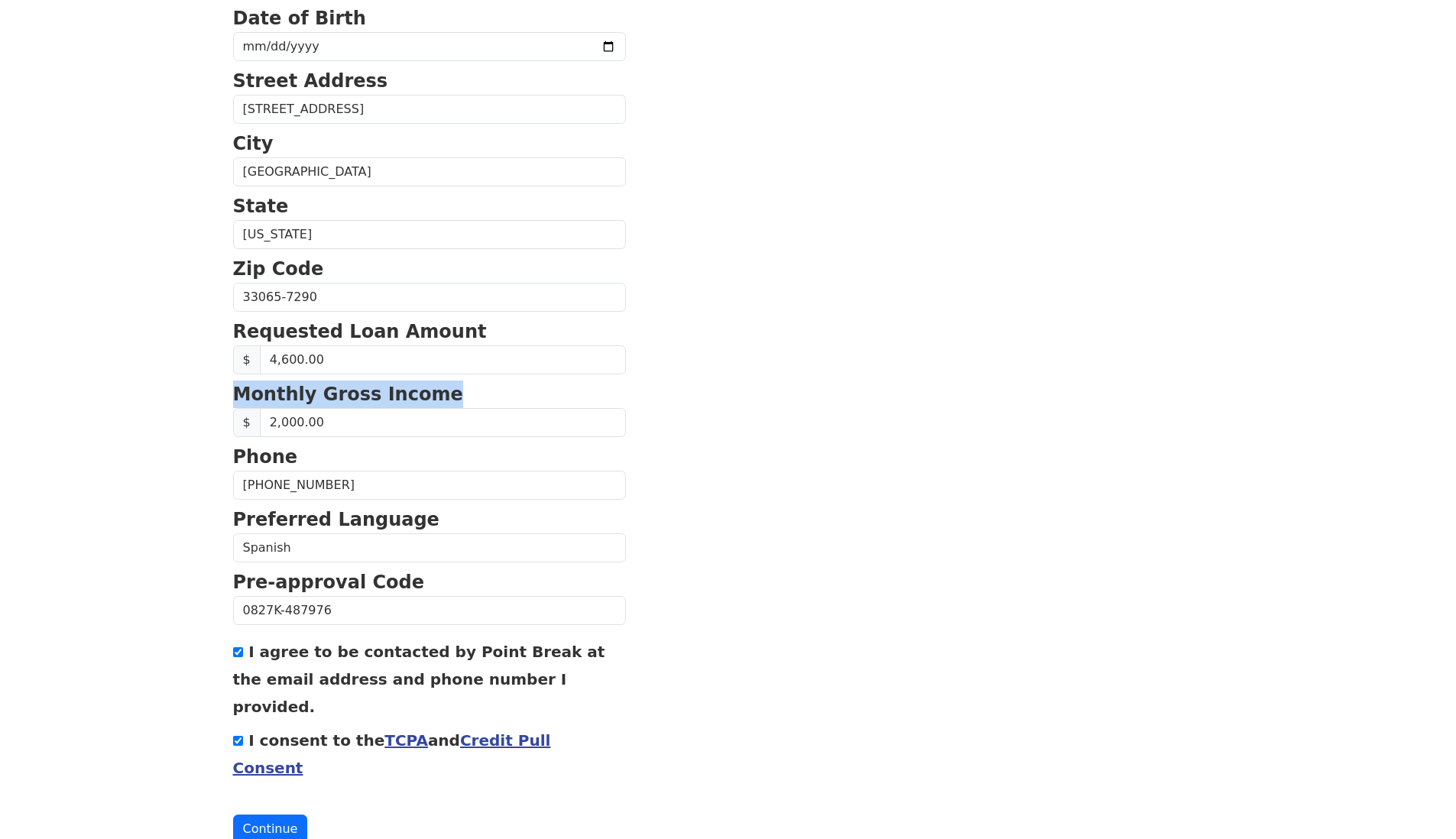
drag, startPoint x: 225, startPoint y: 389, endPoint x: 480, endPoint y: 385, distance: 255.0
click at [480, 385] on div "First Name Khadafy Last Name Catalino Perez Email Address khadafy_cp24@icloud.c…" at bounding box center [728, 264] width 1009 height 1269
click at [822, 500] on section "First Name Khadafy Last Name Catalino Perez Email Address khadafy_cp24@icloud.c…" at bounding box center [728, 299] width 990 height 1089
click at [270, 814] on button "Continue" at bounding box center [270, 829] width 75 height 29
